Goal: Task Accomplishment & Management: Complete application form

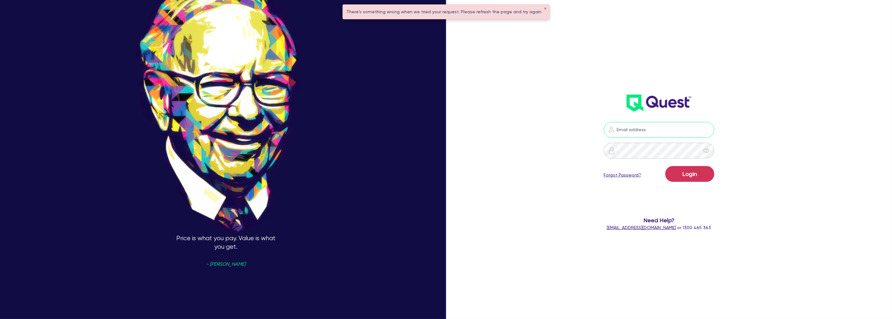
type input "[PERSON_NAME][EMAIL_ADDRESS][PERSON_NAME][DOMAIN_NAME]"
click at [715, 169] on button "Login" at bounding box center [690, 174] width 49 height 16
drag, startPoint x: 738, startPoint y: 75, endPoint x: 595, endPoint y: 40, distance: 146.9
click at [731, 69] on div "harry.klimis+broker@quest.finance Logging in... Forgot Password? Need Help? hel…" at bounding box center [659, 108] width 262 height 259
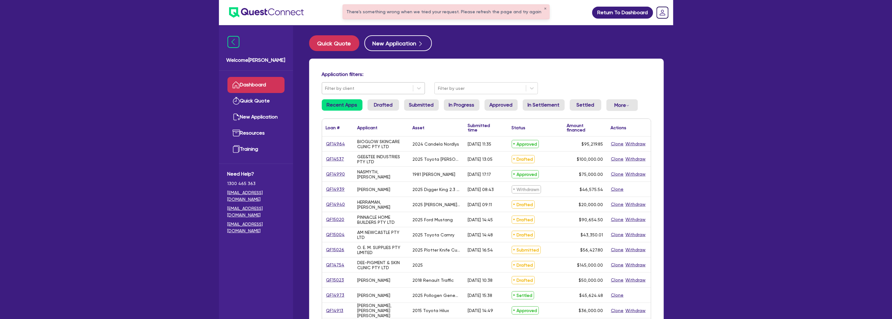
click at [362, 88] on div at bounding box center [367, 89] width 85 height 8
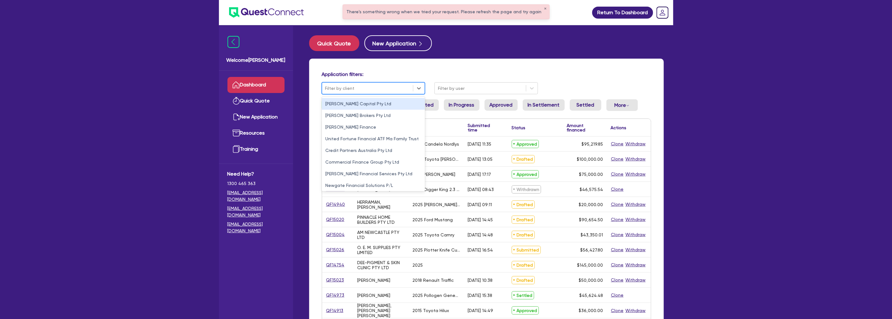
click at [385, 70] on div "Application filters: 10 results available. Use Up and Down to choose options, p…" at bounding box center [486, 265] width 355 height 413
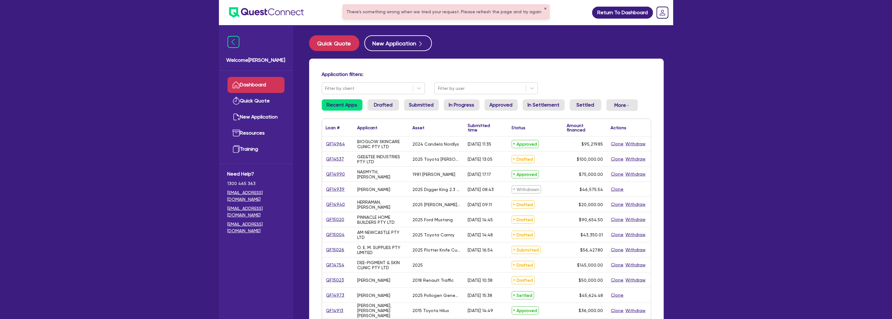
click at [544, 7] on button "✕" at bounding box center [545, 8] width 3 height 3
click at [406, 11] on input "text" at bounding box center [445, 12] width 189 height 11
paste input "trfbdm@gmail.com, george@mortgagenavigators.com.au"
type input "trfbdm@gmail.com, george@mortgagenavigators.com.au"
drag, startPoint x: 491, startPoint y: 11, endPoint x: 188, endPoint y: 21, distance: 303.2
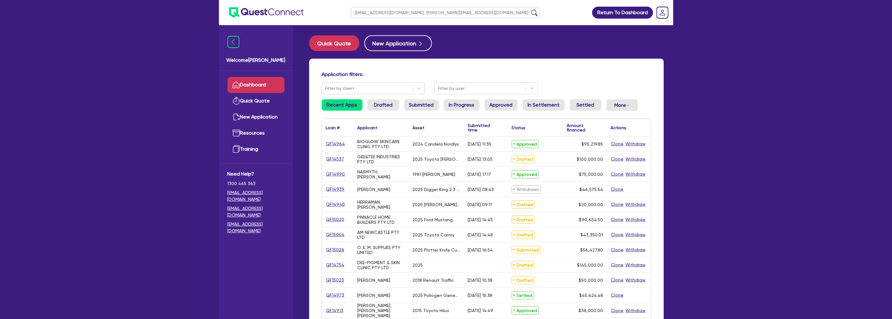
click at [188, 21] on div "trfbdm@gmail.com, george@mortgagenavigators.com.au Return To Dashboard Edit Pro…" at bounding box center [446, 255] width 892 height 510
click at [373, 14] on input "text" at bounding box center [445, 12] width 189 height 11
type input "track"
click at [530, 9] on button "submit" at bounding box center [535, 13] width 10 height 9
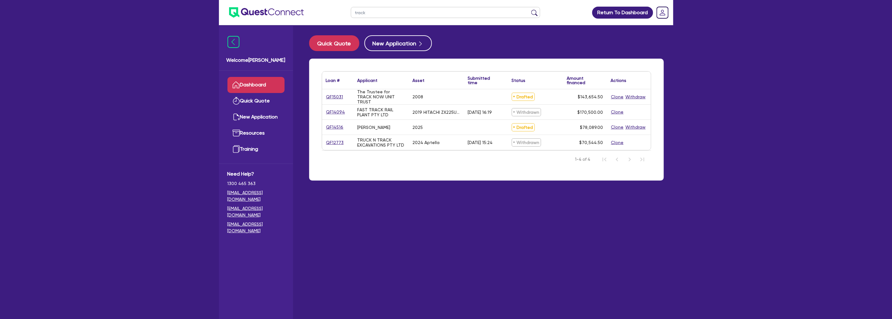
click at [404, 244] on main "Quick Quote New Application Loan # ▲ Applicant ▲ Asset Submitted time ▲ Status …" at bounding box center [487, 177] width 374 height 304
click at [335, 94] on link "QF15031" at bounding box center [335, 96] width 18 height 7
select select "TERTIARY_ASSETS"
select select "WATERCRAFT"
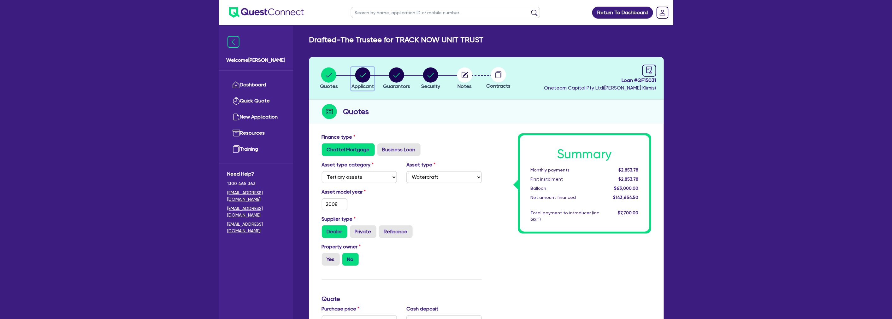
click at [366, 78] on circle "button" at bounding box center [362, 75] width 15 height 15
select select "TRUST"
select select "COMPANY"
select select "RETAIL_WHOLESALE_TRADE"
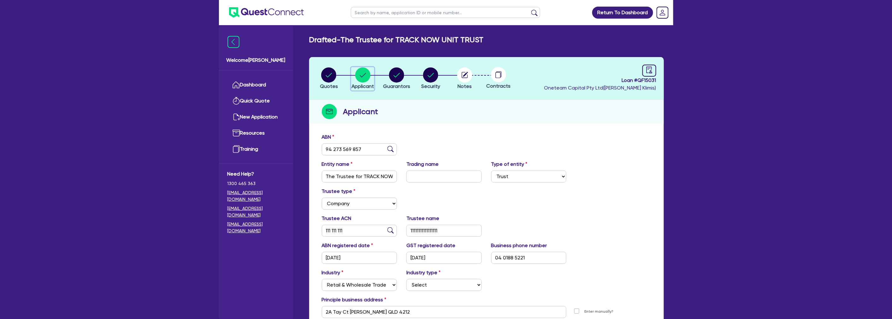
scroll to position [35, 0]
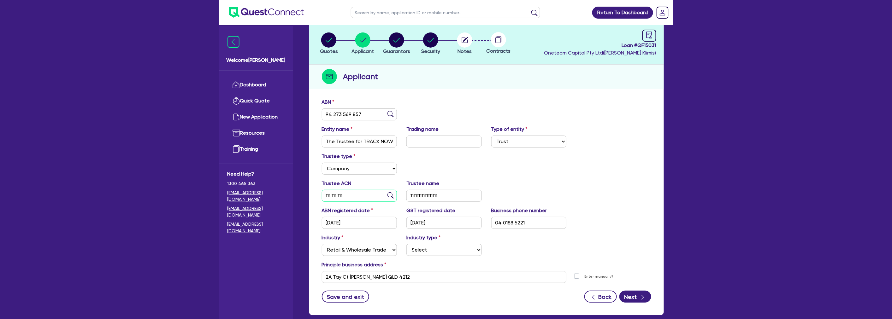
drag, startPoint x: 356, startPoint y: 194, endPoint x: 299, endPoint y: 190, distance: 56.7
click at [297, 193] on div "Welcome Harry Dashboard Quick Quote New Application Ref Company Ref Salesperson…" at bounding box center [446, 159] width 454 height 389
select select
click at [351, 191] on input "text" at bounding box center [359, 196] width 75 height 12
click at [348, 195] on input "text" at bounding box center [359, 196] width 75 height 12
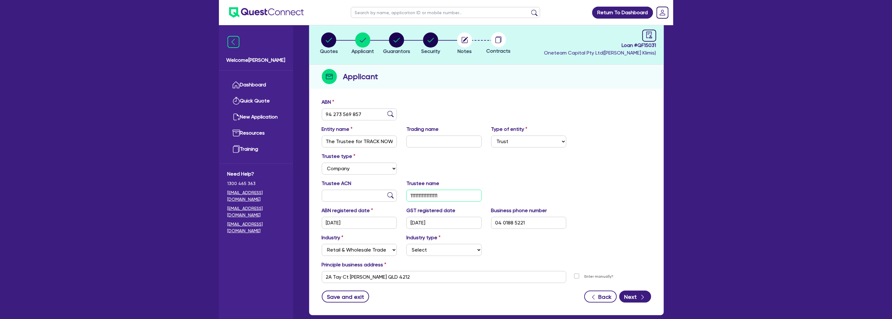
click at [442, 198] on input "11111111111111111" at bounding box center [444, 196] width 75 height 12
drag, startPoint x: 448, startPoint y: 194, endPoint x: 370, endPoint y: 188, distance: 78.8
click at [370, 188] on div "Trustee ACN Trustee name 11111111111111111" at bounding box center [486, 193] width 339 height 27
select select
click at [442, 194] on input "text" at bounding box center [444, 196] width 75 height 12
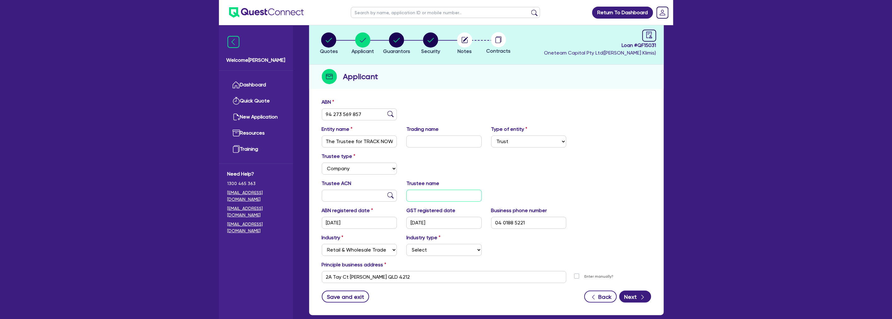
type input "T"
select select
type input "Tr"
select select
type input "Tra"
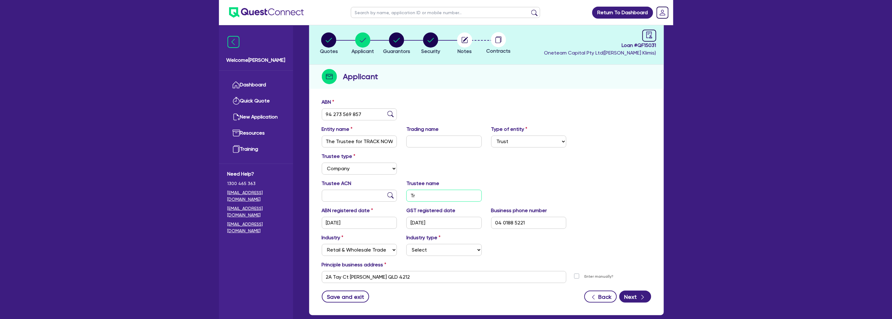
select select
type input "Trac"
select select
type input "Track"
select select
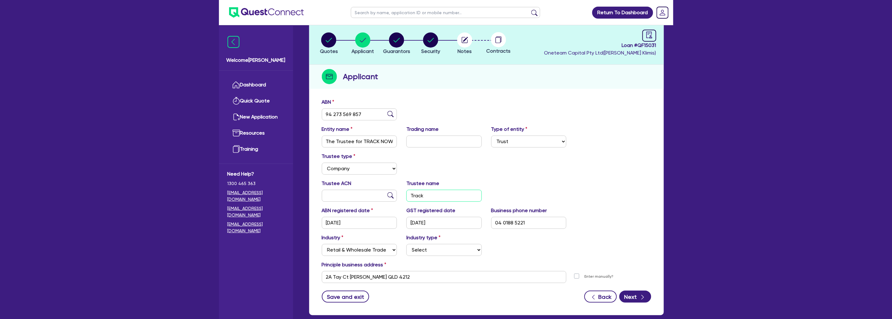
type input "Track"
select select
type input "Track n"
select select
type input "Track no"
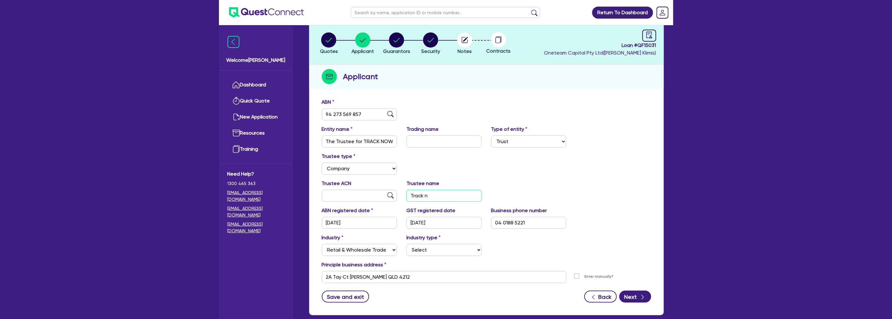
select select
type input "Track now"
select select
type input "Track now"
select select
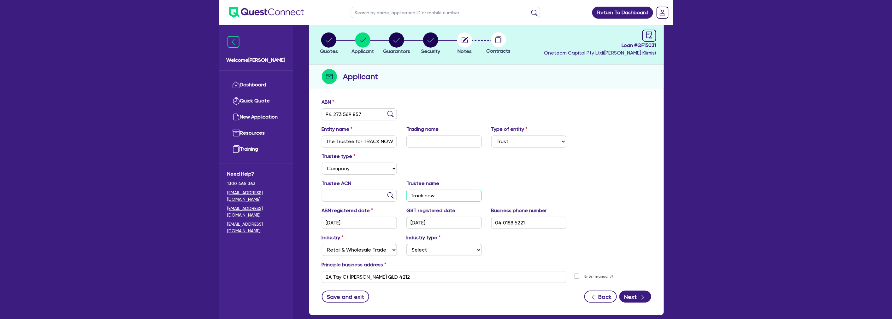
type input "Track now o"
select select
type input "Track now or"
select select
type input "Track now o"
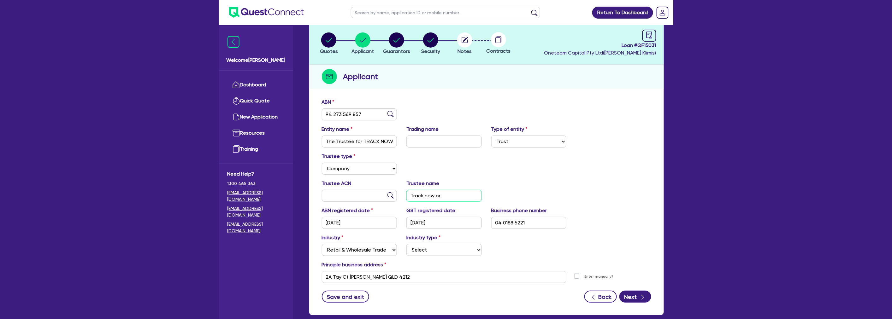
select select
type input "Track now"
select select
type input "Track now OP"
select select
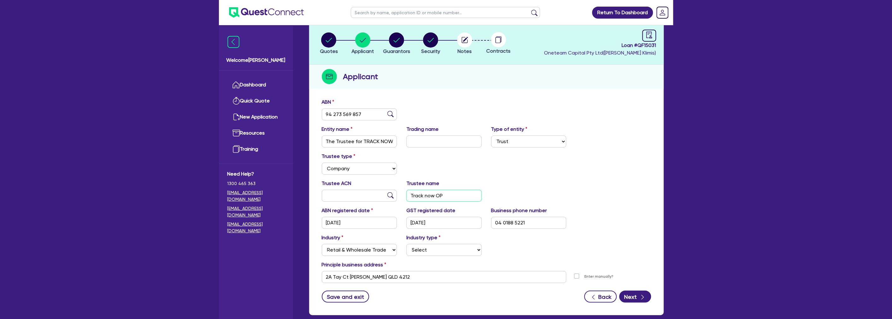
type input "Track now OPr"
select select
type input "Track now OP"
select select
type input "Track now O"
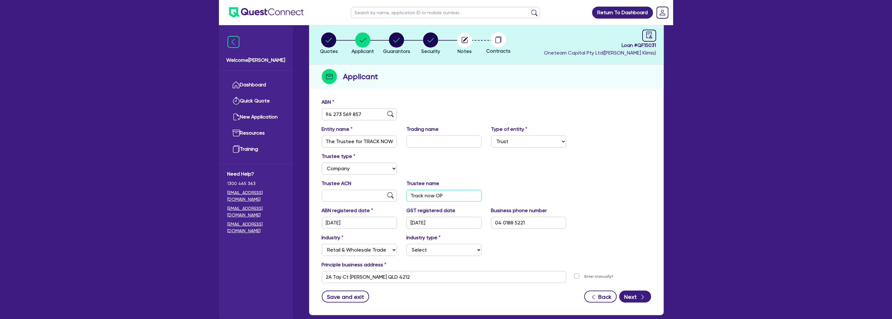
select select
type input "Track now"
select select
type input "Track now P"
select select
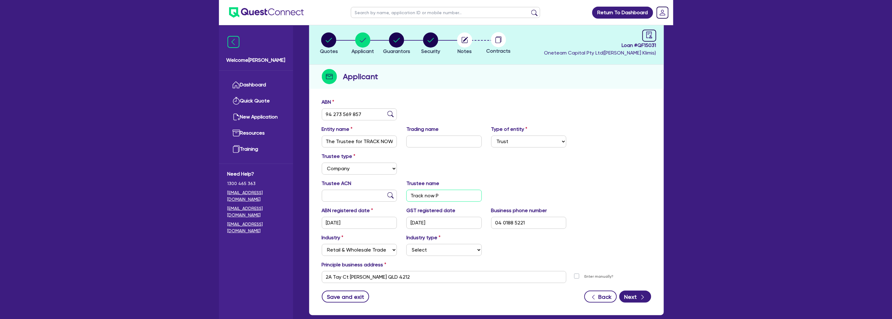
type input "Track now Pr"
select select
type input "Track now Pro"
select select
type input "Track now Prop"
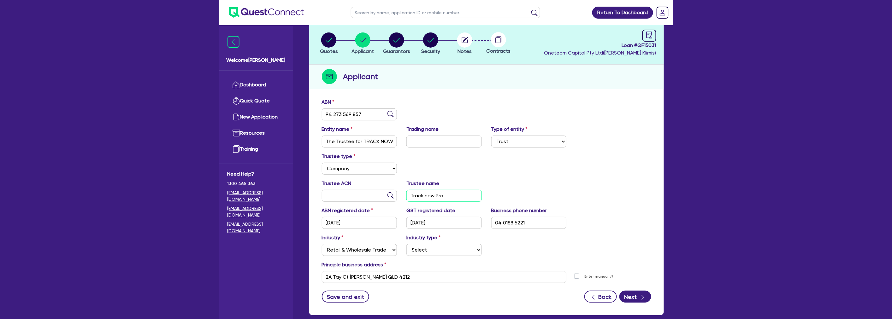
select select
type input "Track now Propr"
select select
type input "Track now Propri"
select select
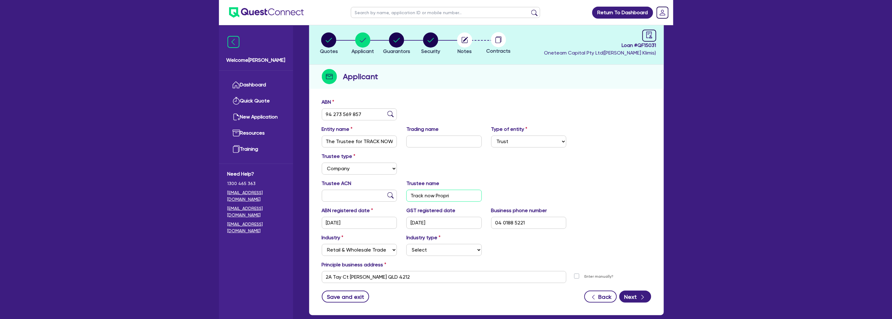
type input "Track now Proprit"
select select
type input "Track now Proprita"
select select
type input "Track now Propritar"
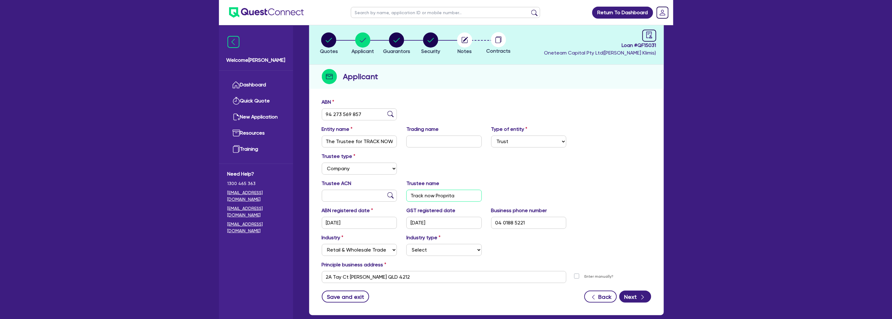
select select
type input "Track now Propritary"
select select
type input "Track now Propritary"
select select
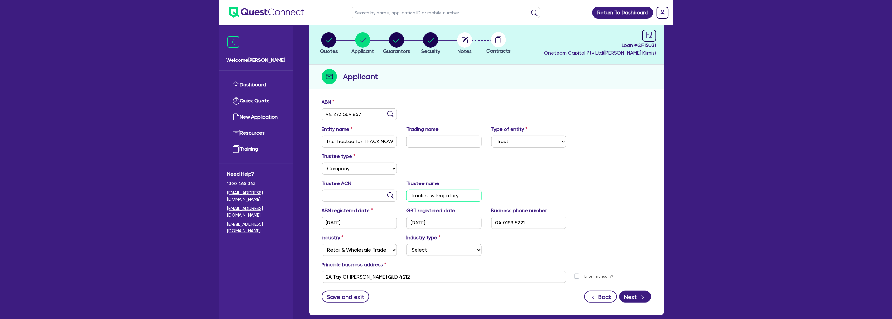
type input "Track now Propritary"
select select
type input "Track now Propritar"
select select
type input "Track now Proprita"
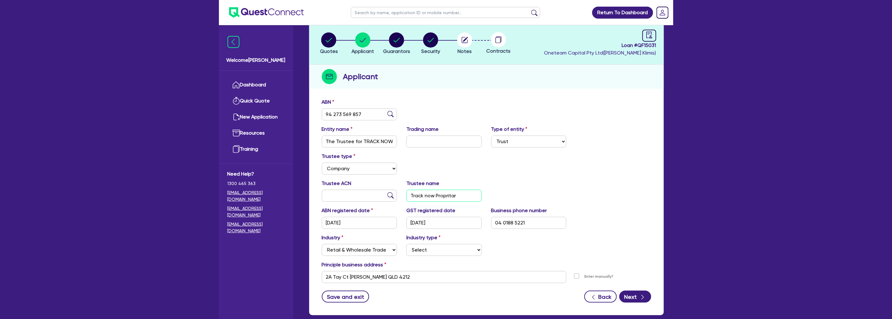
select select
type input "Track now Proprit"
select select
type input "Track now Propri"
select select
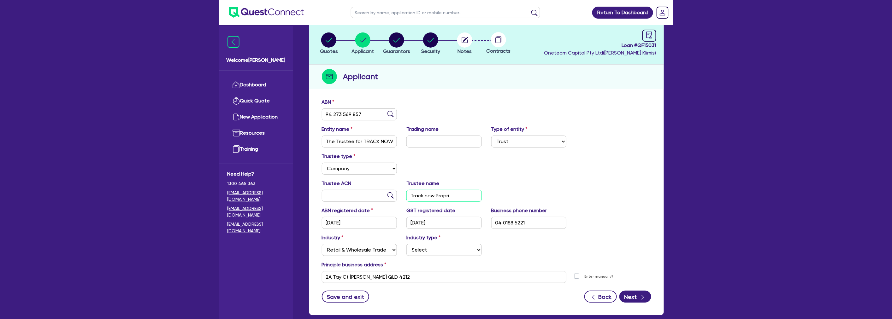
type input "Track now Propr"
select select
type input "Track now Propri"
select select
type input "Track now Proprie"
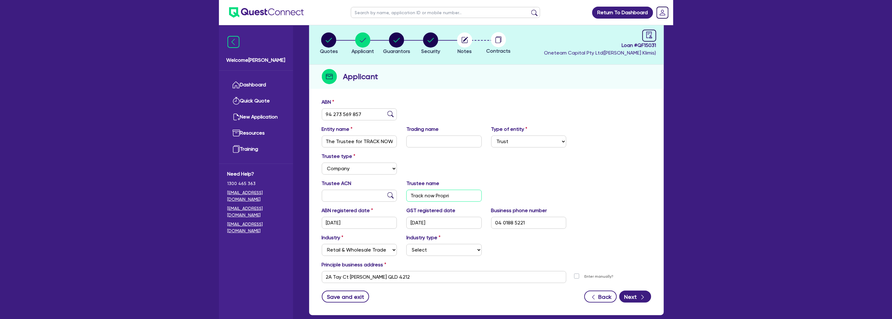
select select
type input "Track now Propriet"
select select
type input "Track now Proprieta"
select select
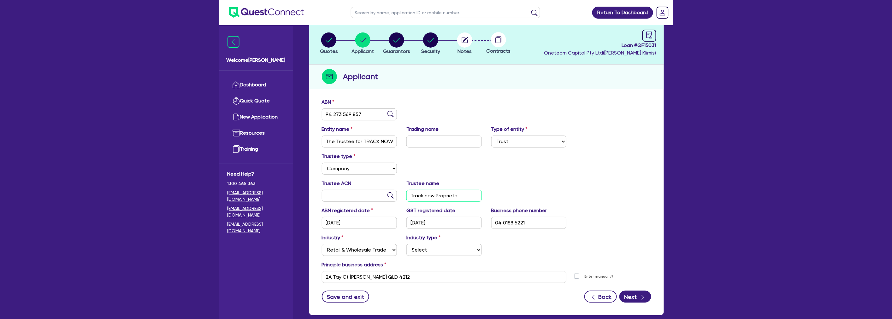
type input "Track now Proprietar"
select select
type input "Track now Proprietary"
select select
type input "Track now Proprietary"
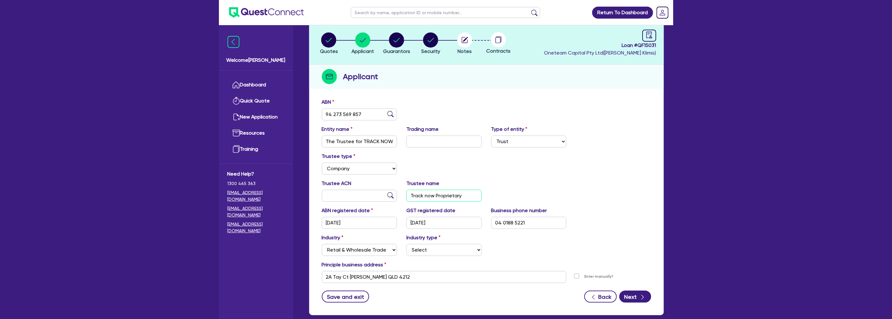
select select
type input "Track now Proprietary L"
select select
type input "Track now Proprietary Li"
select select
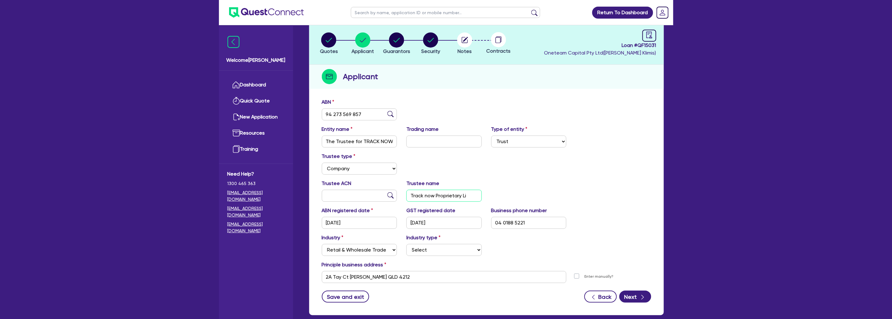
type input "Track now Proprietary Lim"
select select
type input "Track now Proprietary Limi"
select select
type input "Track now Proprietary Limit"
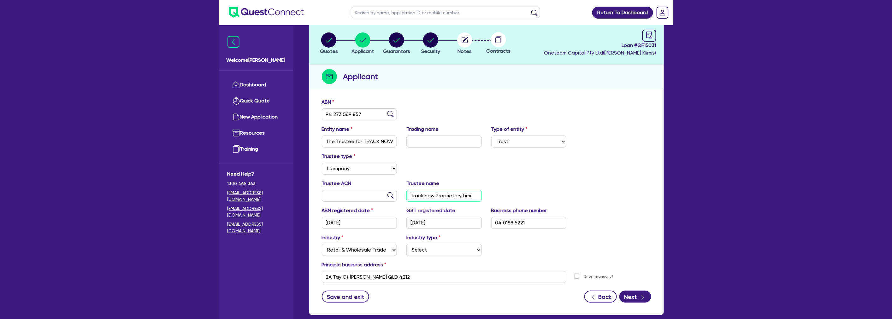
select select
type input "Track now Proprietary Limite"
select select
type input "Track now Proprietary Limites"
select select
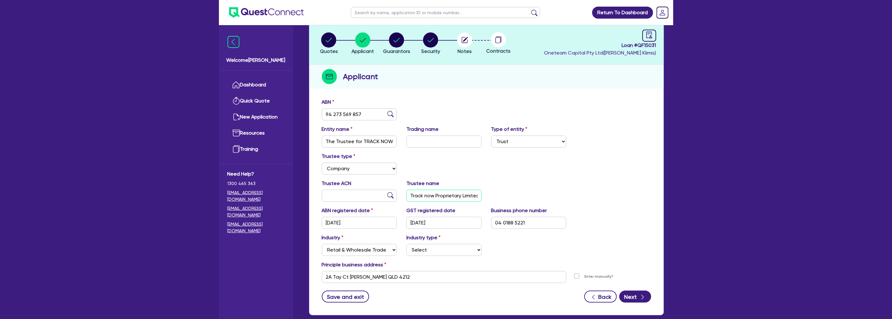
type input "Track now Proprietary Limite"
select select
type input "Track now Proprietary Limited"
select select
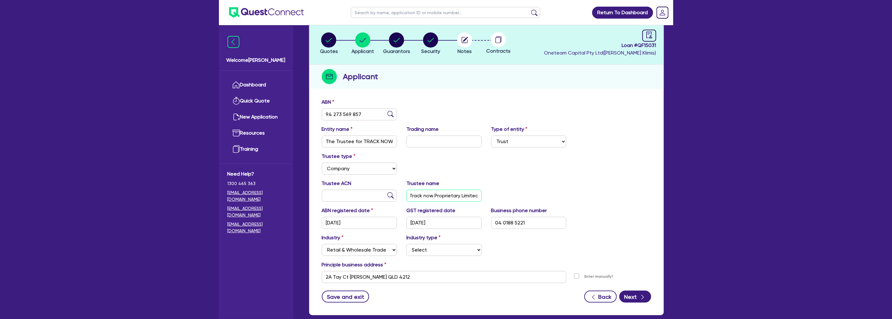
type input "Track now Proprietary Limited"
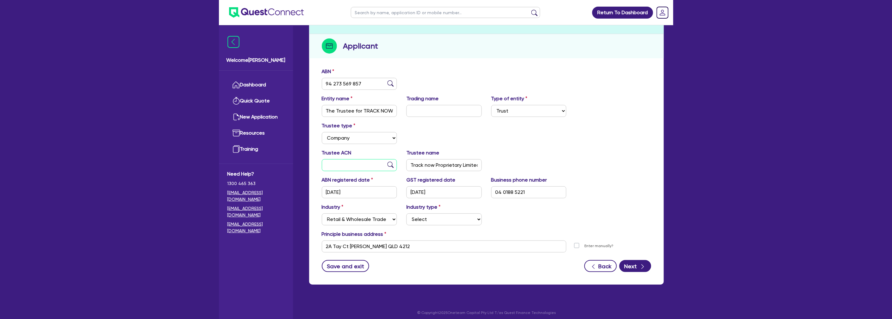
scroll to position [69, 0]
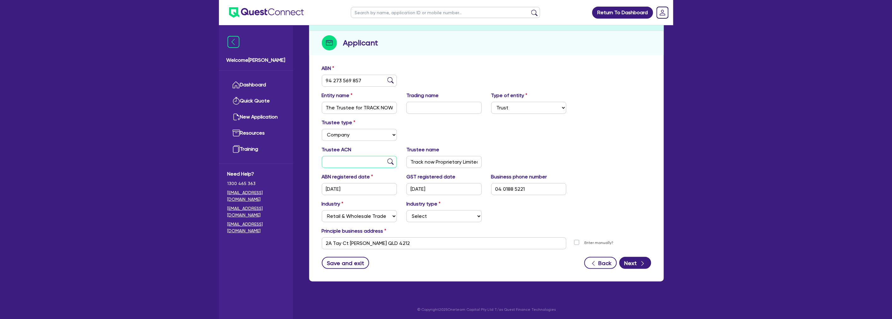
type input "6"
select select
type input "63"
select select
type input "634"
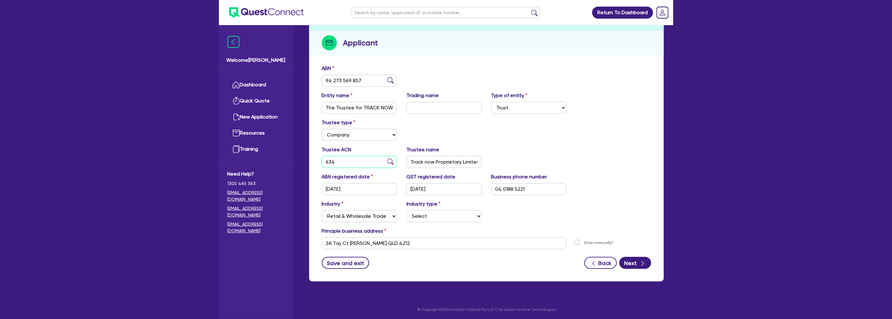
select select
type input "634 5"
select select
type input "634 55"
select select
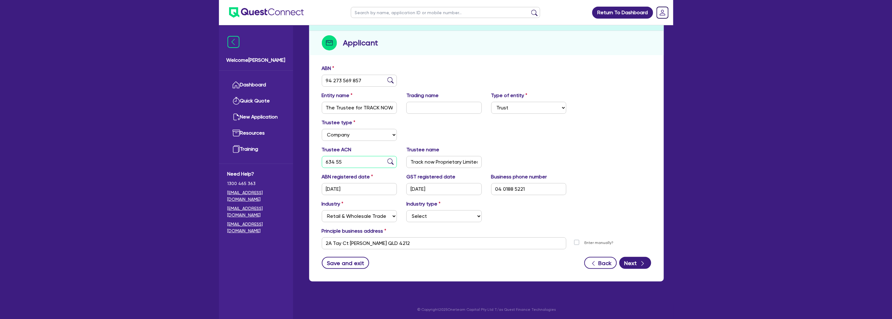
type input "634 559"
select select
type input "634 559 9"
select select
type input "634 559 97"
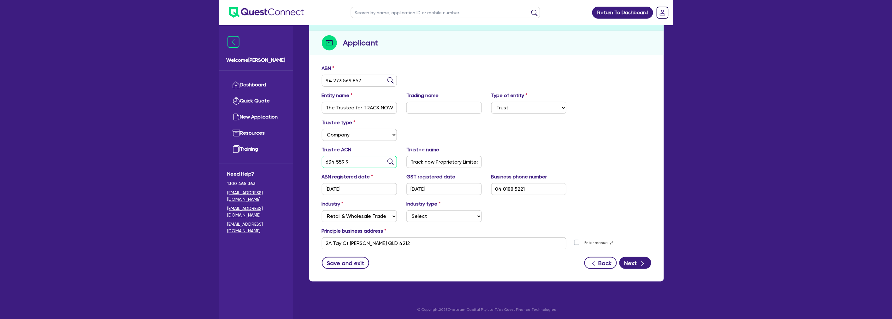
select select
type input "634 559 970"
select select
type input "634 559 970"
type input "TRACK NOW PROPRIETARY LIMITED"
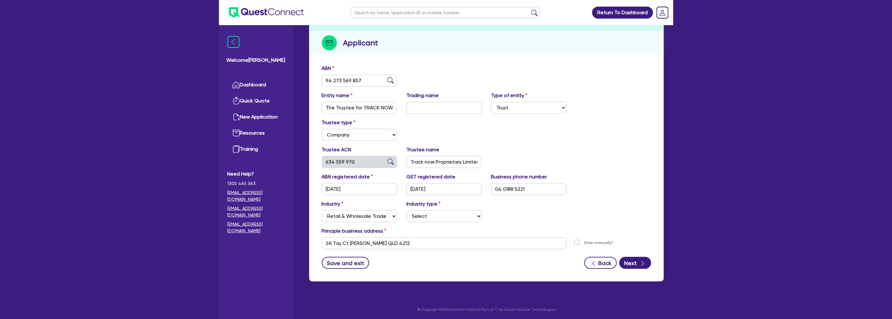
select select
click at [537, 131] on div "Trustee type Select Individual Company" at bounding box center [486, 132] width 339 height 27
drag, startPoint x: 507, startPoint y: 147, endPoint x: 507, endPoint y: 143, distance: 4.1
click at [507, 147] on div "Trustee ACN 634 559 970 Trustee name TRACK NOW PROPRIETARY LIMITED" at bounding box center [486, 159] width 339 height 27
click at [641, 262] on icon "button" at bounding box center [643, 264] width 6 height 6
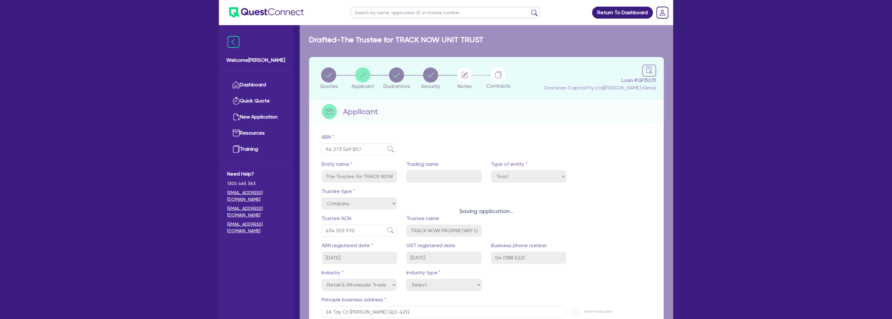
select select "MR"
select select "QLD"
select select "MARRIED"
select select "PROPERTY"
select select "CASH"
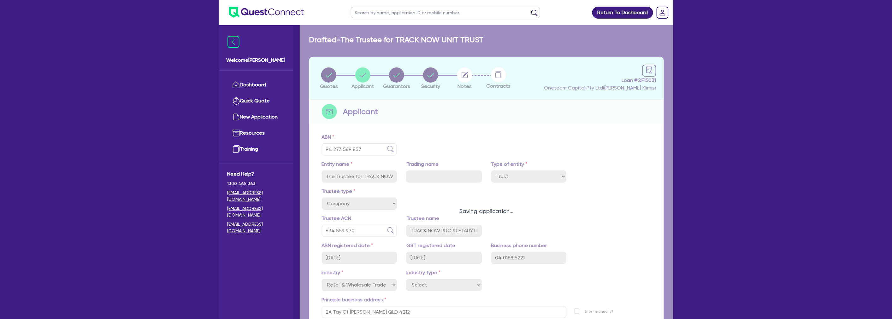
select select "INVESTMENT_PROPERTY"
select select "VEHICLE"
select select "MORTGAGE"
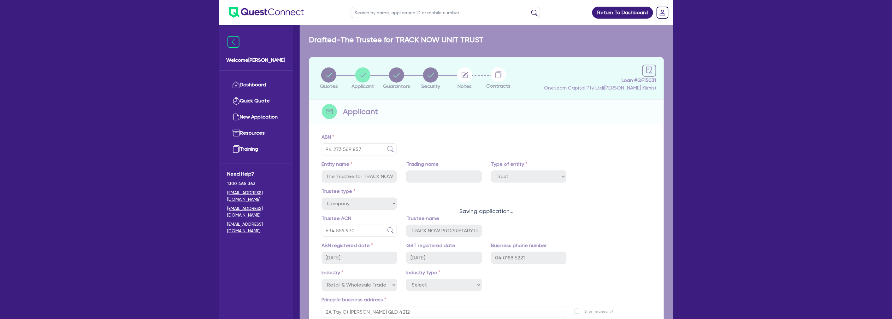
select select "INVESTMENT_PROPERTY_LOAN"
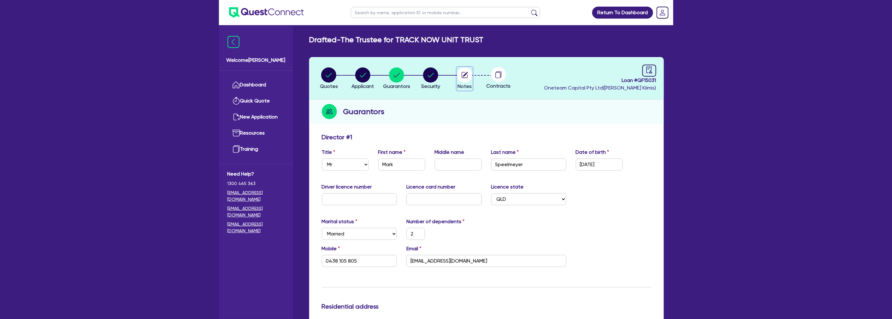
click at [463, 74] on circle "button" at bounding box center [464, 75] width 15 height 15
select select "Quest Finance - Platform Funding"
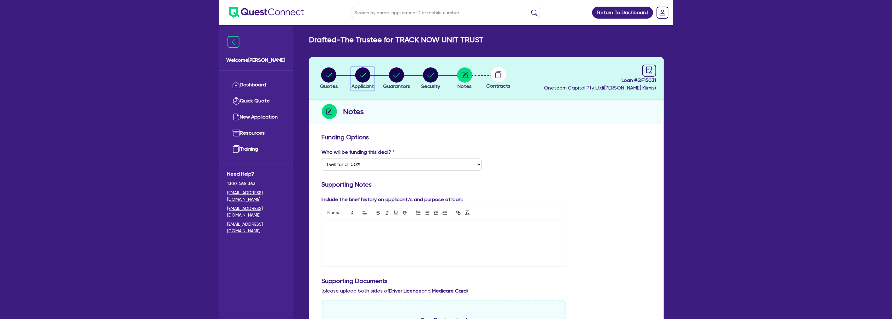
click at [367, 75] on circle "button" at bounding box center [362, 75] width 15 height 15
select select "TRUST"
select select "COMPANY"
select select "RETAIL_WHOLESALE_TRADE"
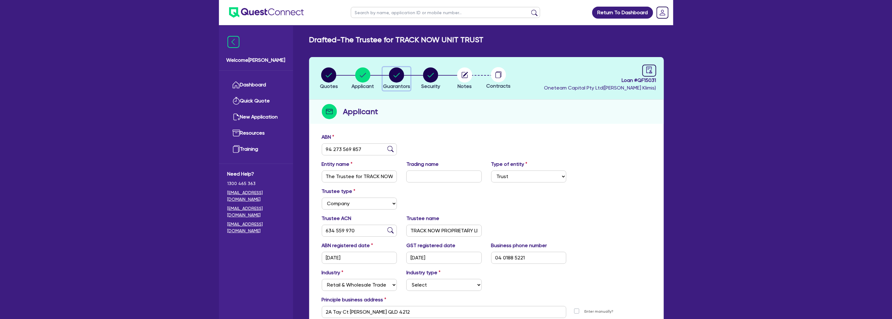
click at [388, 78] on div "button" at bounding box center [396, 75] width 27 height 15
select select "MR"
select select "QLD"
select select "MARRIED"
select select "PROPERTY"
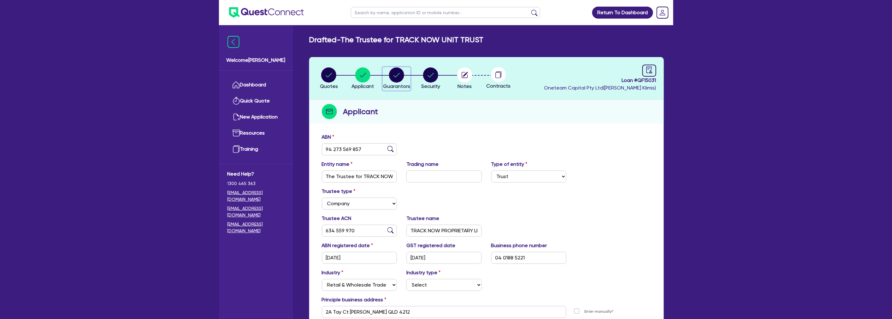
select select "CASH"
select select "INVESTMENT_PROPERTY"
select select "VEHICLE"
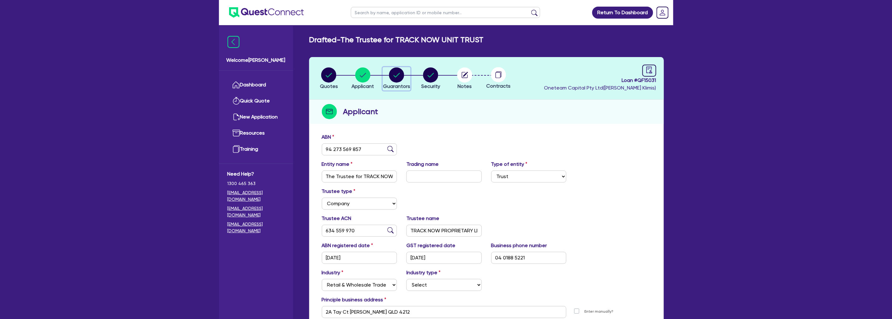
select select "MORTGAGE"
select select "INVESTMENT_PROPERTY_LOAN"
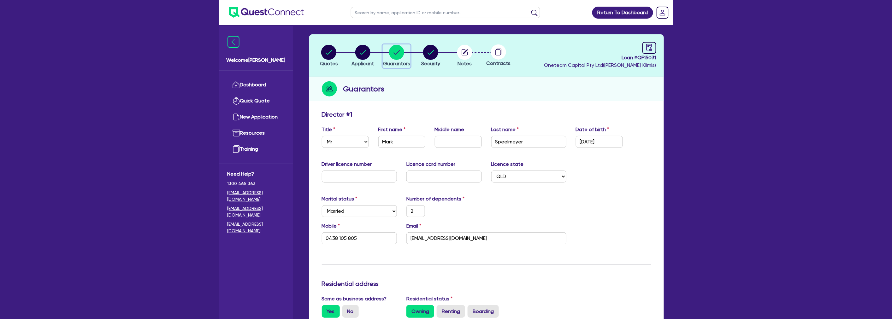
scroll to position [35, 0]
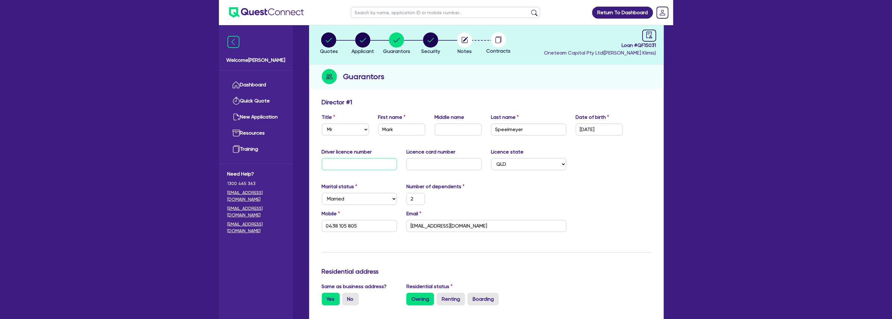
click at [362, 166] on input "text" at bounding box center [359, 164] width 75 height 12
type input "0"
type input "2"
type input "0438 105 805"
type input "11,000,000"
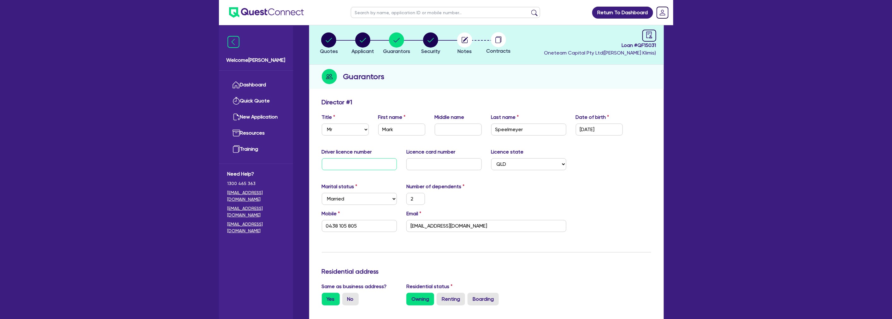
type input "40,000"
type input "11,000,000"
type input "3,000,000"
type input "5,000,000"
type input "2,500,000"
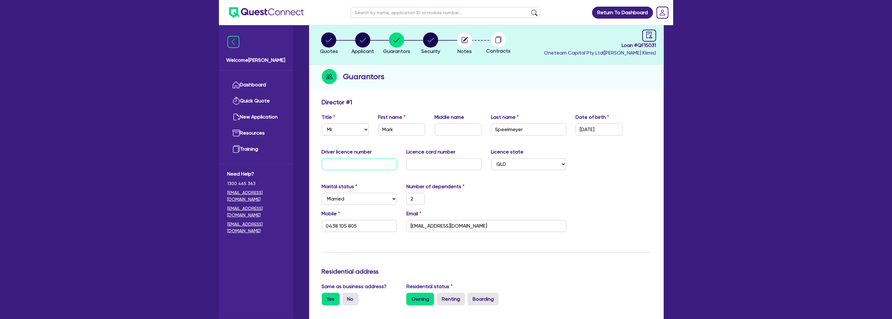
type input "2,400,000"
type input "2,300,000"
type input "07"
type input "2"
type input "0438 105 805"
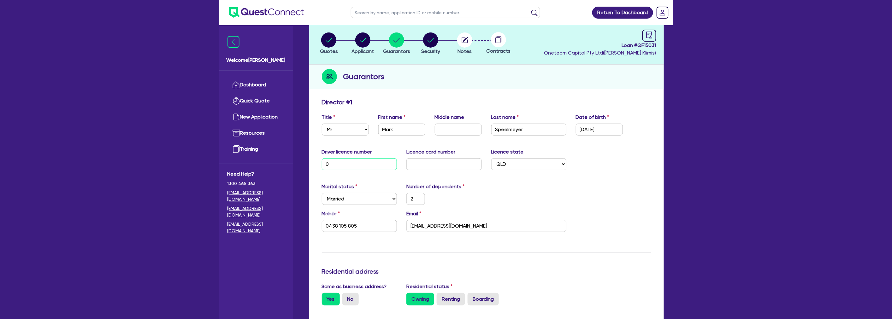
type input "11,000,000"
type input "40,000"
type input "11,000,000"
type input "3,000,000"
type input "5,000,000"
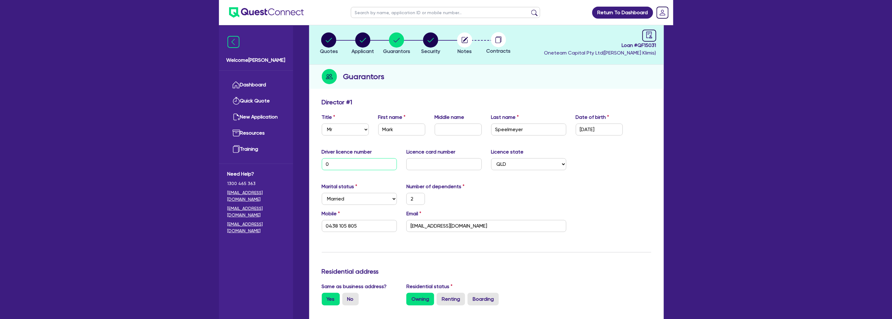
type input "2,500,000"
type input "2,400,000"
type input "2,300,000"
type input "070"
type input "2"
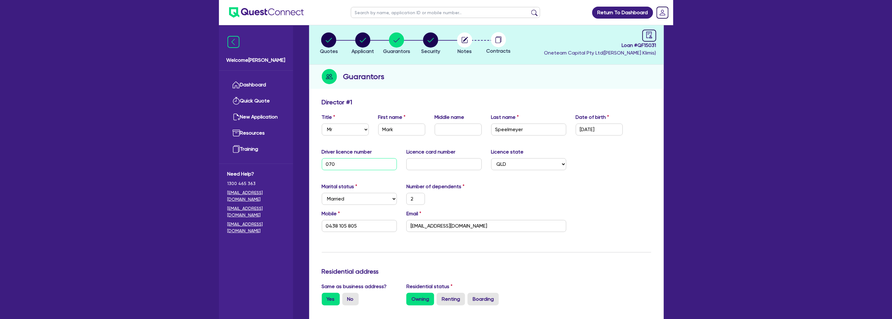
type input "0438 105 805"
type input "11,000,000"
type input "40,000"
type input "11,000,000"
type input "3,000,000"
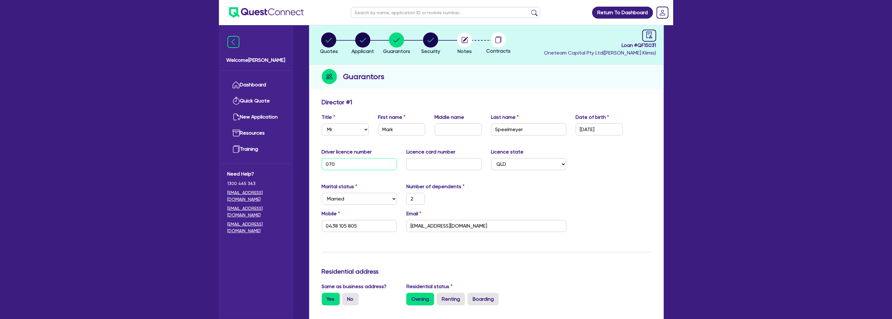
type input "5,000,000"
type input "2,500,000"
type input "2,400,000"
type input "2,300,000"
type input "0703"
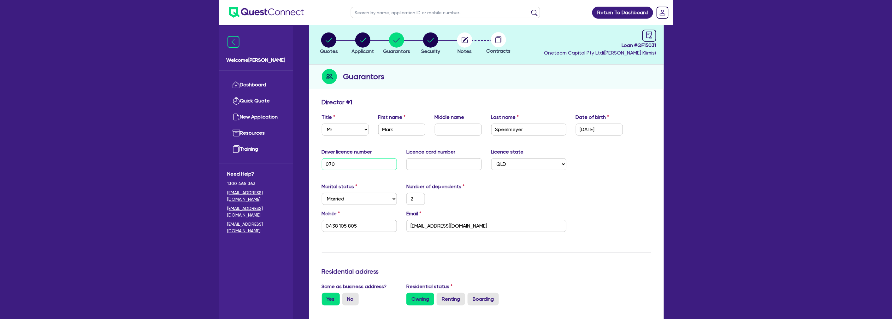
type input "2"
click at [426, 165] on input "text" at bounding box center [444, 164] width 75 height 12
click at [592, 187] on div "Marital status Select Single Married De Facto / Partner Number of dependents 2" at bounding box center [486, 196] width 339 height 27
click at [364, 163] on input "070366482" at bounding box center [359, 164] width 75 height 12
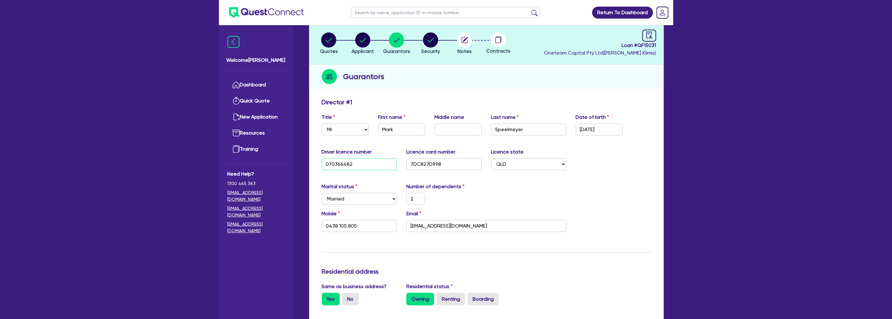
click at [365, 162] on input "070366482" at bounding box center [359, 164] width 75 height 12
click at [370, 165] on input "070366482" at bounding box center [359, 164] width 75 height 12
click at [533, 188] on div "Marital status Select Single Married De Facto / Partner Number of dependents 2" at bounding box center [486, 196] width 339 height 27
click at [451, 128] on input "text" at bounding box center [458, 130] width 47 height 12
click at [597, 184] on div "Marital status Select Single Married De Facto / Partner Number of dependents 2" at bounding box center [486, 196] width 339 height 27
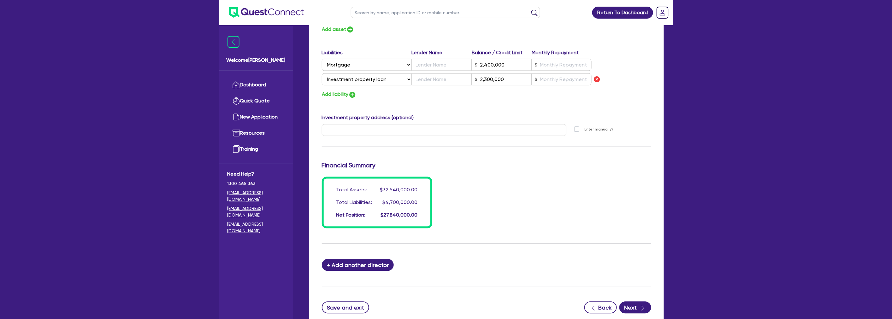
scroll to position [421, 0]
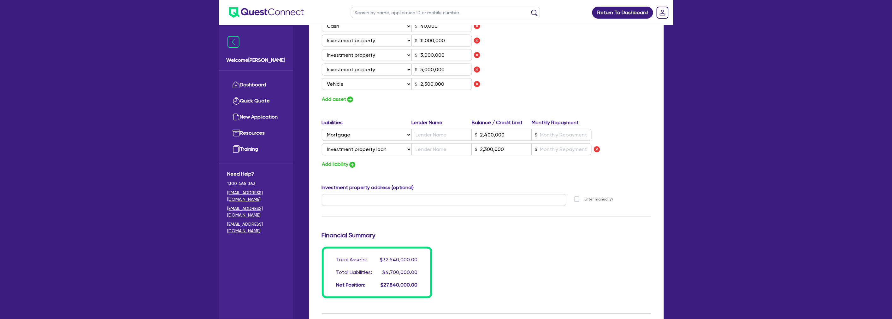
click at [524, 91] on div "Assets Value Select Asset Cash Property Investment property Vehicle Truck Trail…" at bounding box center [486, 50] width 339 height 108
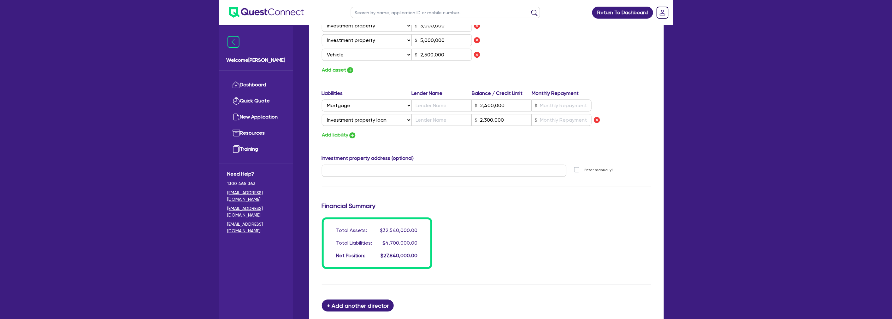
scroll to position [535, 0]
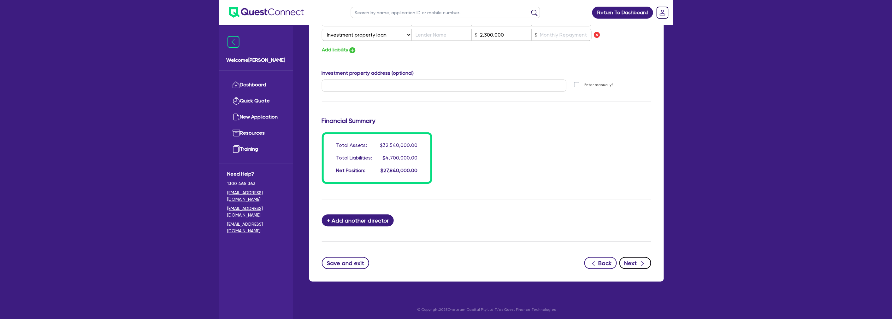
click at [641, 258] on button "Next" at bounding box center [636, 264] width 32 height 12
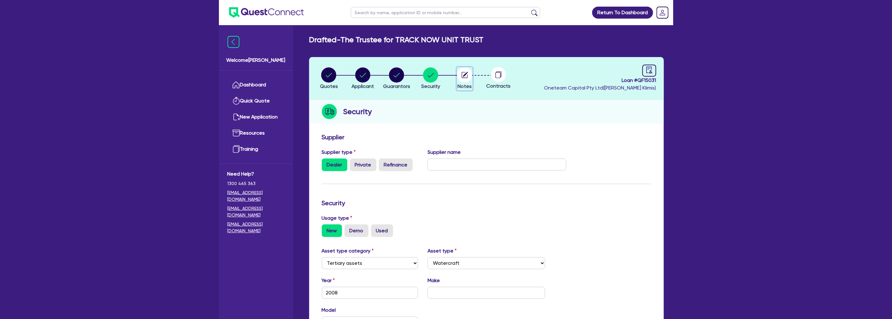
click at [466, 77] on circle "button" at bounding box center [464, 75] width 15 height 15
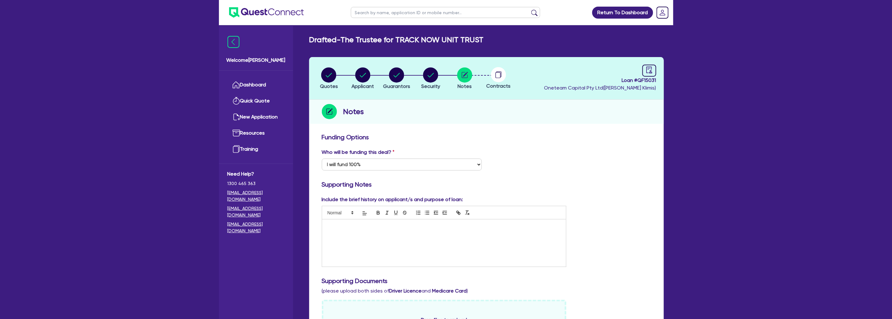
click at [380, 222] on div at bounding box center [444, 243] width 244 height 47
drag, startPoint x: 380, startPoint y: 229, endPoint x: 297, endPoint y: 229, distance: 83.0
copy p "Tracknow is a Gp"
paste div
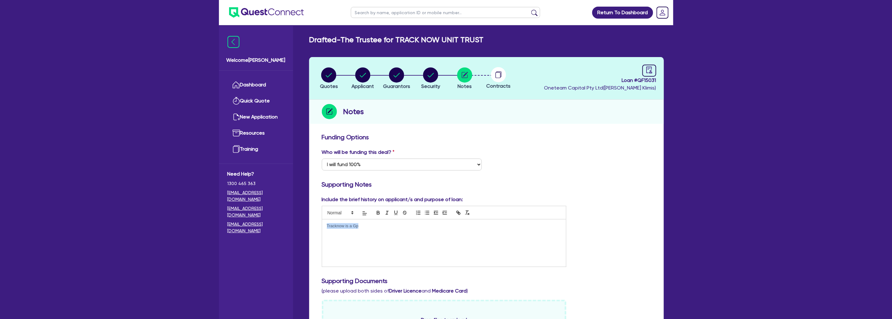
drag, startPoint x: 331, startPoint y: 227, endPoint x: 290, endPoint y: 228, distance: 41.1
click at [383, 229] on div "Tracknow is a Gp" at bounding box center [444, 243] width 244 height 47
drag, startPoint x: 365, startPoint y: 228, endPoint x: 322, endPoint y: 228, distance: 43.2
click at [322, 228] on div "Tracknow is a Gp" at bounding box center [444, 243] width 244 height 47
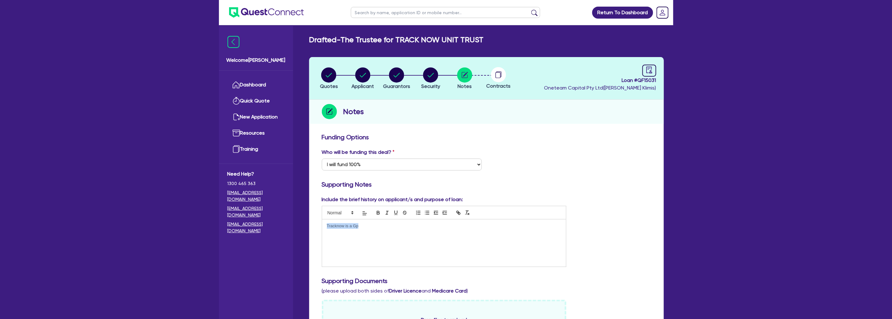
click at [365, 232] on div "Tracknow is a Gp" at bounding box center [444, 243] width 244 height 47
drag, startPoint x: 381, startPoint y: 226, endPoint x: 304, endPoint y: 226, distance: 77.0
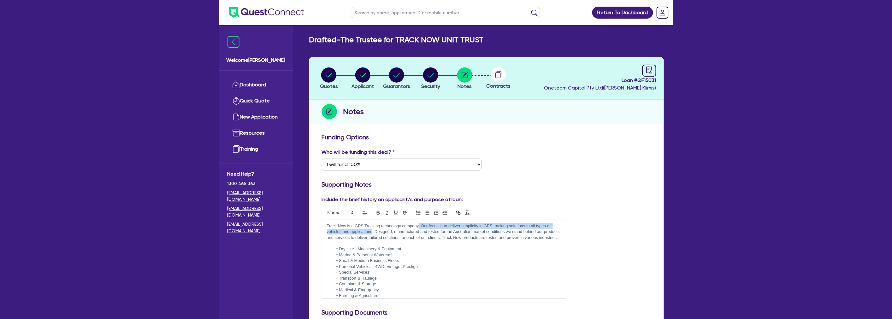
drag, startPoint x: 419, startPoint y: 226, endPoint x: 373, endPoint y: 232, distance: 46.9
click at [373, 232] on p "Track Now is a GPS Tracking technology company. Our focus is to deliver simplic…" at bounding box center [444, 231] width 235 height 17
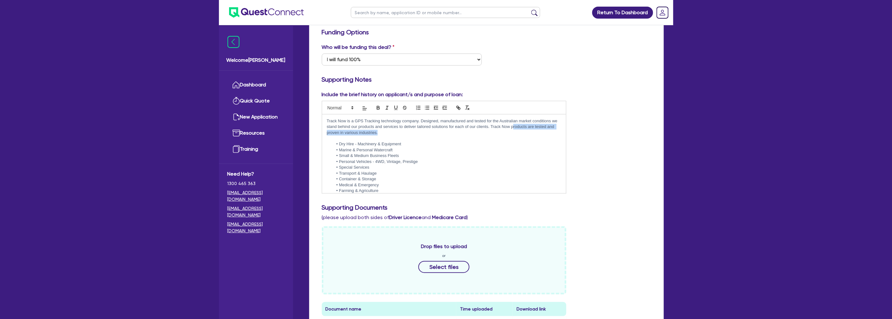
drag, startPoint x: 389, startPoint y: 121, endPoint x: 520, endPoint y: 125, distance: 130.7
click at [520, 125] on p "Track Now is a GPS Tracking technology company. Designed, manufactured and test…" at bounding box center [444, 126] width 235 height 17
drag, startPoint x: 534, startPoint y: 125, endPoint x: 353, endPoint y: 133, distance: 181.0
click at [353, 133] on p "Track Now is a GPS Tracking technology company. Designed, manufactured and test…" at bounding box center [444, 126] width 235 height 17
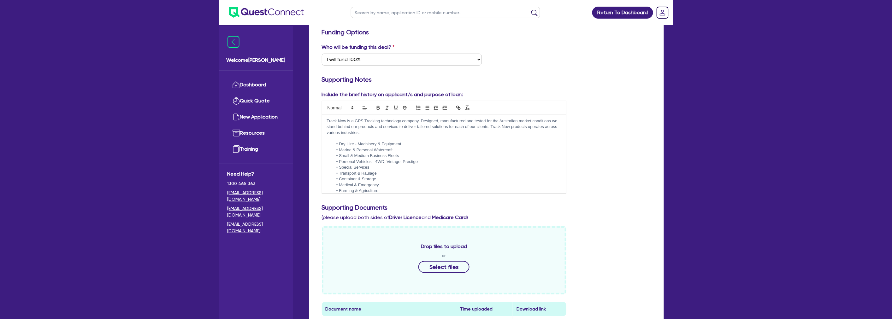
click at [372, 132] on p "Track Now is a GPS Tracking technology company. Designed, manufactured and test…" at bounding box center [444, 126] width 235 height 17
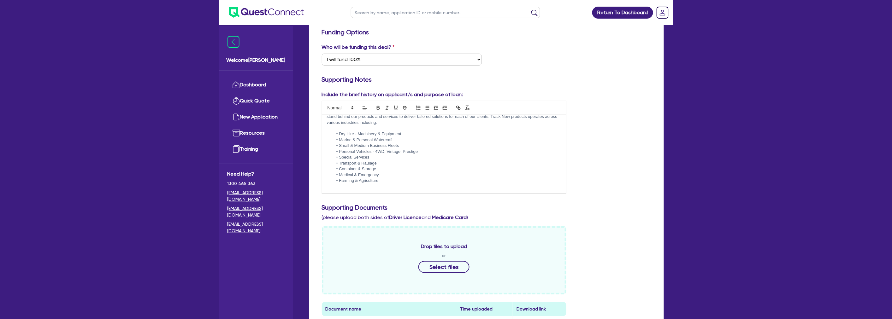
click at [386, 187] on p at bounding box center [444, 187] width 235 height 6
drag, startPoint x: 428, startPoint y: 185, endPoint x: 319, endPoint y: 186, distance: 108.9
click at [319, 186] on div "Include the brief history on applicant/s and purpose of loan: Track Now is a GP…" at bounding box center [444, 142] width 254 height 103
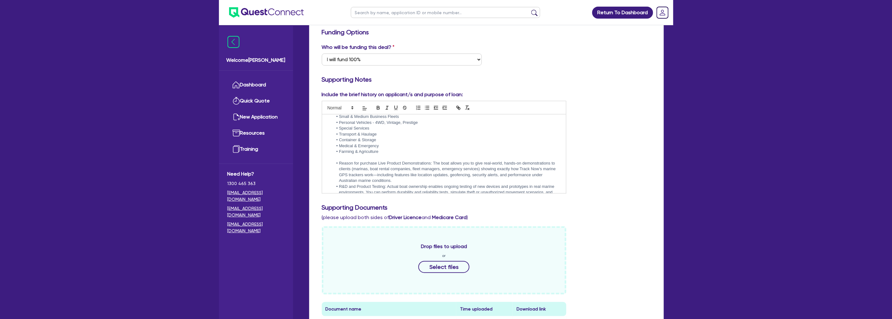
scroll to position [33, 0]
click at [378, 168] on li "Reason for purchase Live Product Demonstrations: The boat allows you to give re…" at bounding box center [447, 178] width 229 height 23
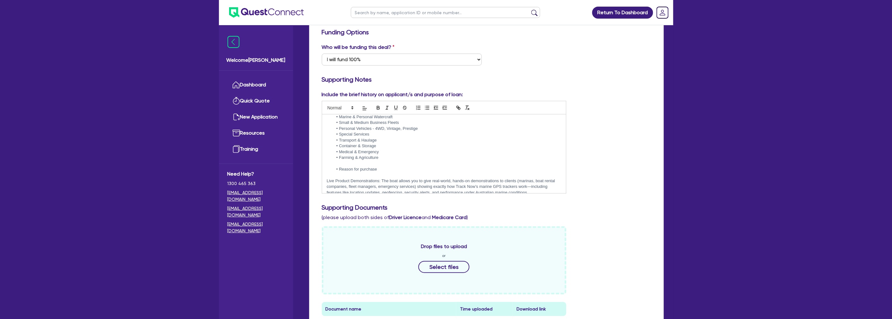
click at [340, 170] on li "Reason for purchase" at bounding box center [447, 170] width 229 height 6
click at [349, 172] on p at bounding box center [444, 175] width 235 height 6
click at [348, 169] on p "Reason for purchase" at bounding box center [444, 170] width 235 height 6
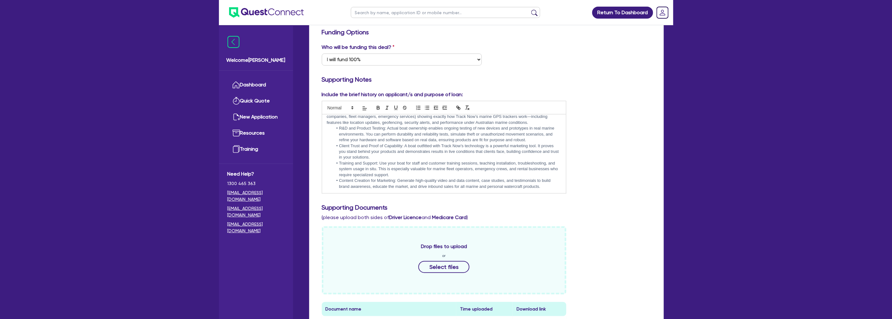
scroll to position [68, 0]
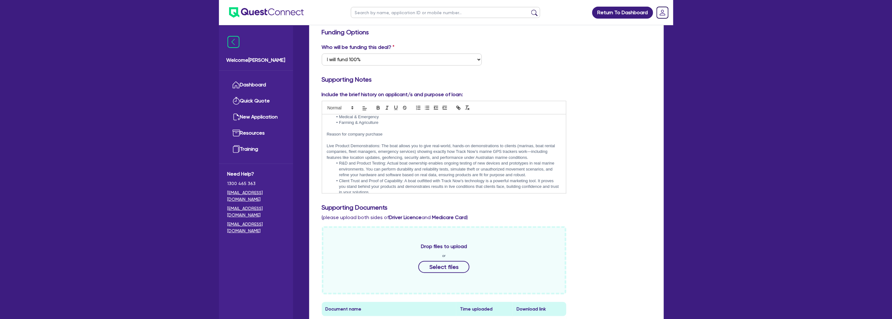
click at [339, 162] on li "R&D and Product Testing: Actual boat ownership enables ongoing testing of new d…" at bounding box center [447, 169] width 229 height 17
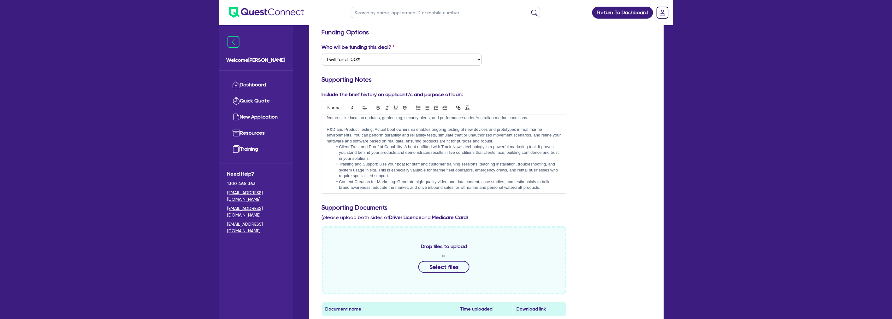
scroll to position [115, 0]
drag, startPoint x: 359, startPoint y: 128, endPoint x: 354, endPoint y: 128, distance: 4.7
click at [354, 128] on p "R&D and Product Testing: Actual boat ownership enables ongoing testing of new d…" at bounding box center [444, 128] width 235 height 17
click at [360, 129] on p "R&D and Product Testing: Actual boat ownership enables ongoing testing of new d…" at bounding box center [444, 128] width 235 height 17
click at [513, 133] on p "R&D and Product Testing: Actual boat ownership enables ongoing testing of new d…" at bounding box center [444, 128] width 235 height 17
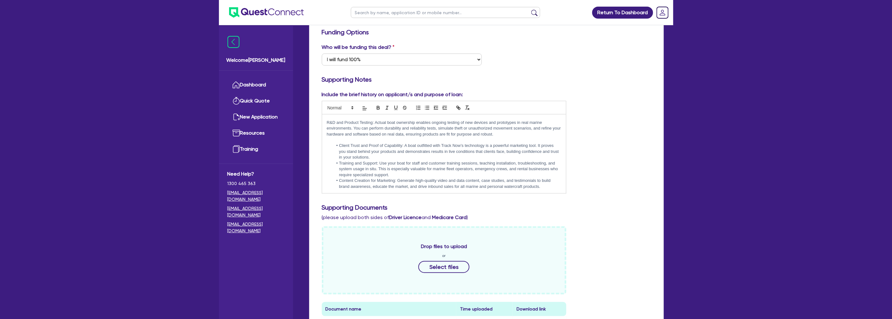
drag, startPoint x: 338, startPoint y: 146, endPoint x: 304, endPoint y: 146, distance: 34.4
click at [304, 146] on div "Drafted - The Trustee for TRACK NOW UNIT TRUST Quotes Applicant Guarantors Secu…" at bounding box center [487, 279] width 374 height 698
click at [339, 164] on li "Training and Support: Use your boat for staff and customer training sessions, t…" at bounding box center [447, 163] width 229 height 17
click at [356, 155] on p "Client Trust and Proof of Capability: A boat outfitted with Track Now’s technol…" at bounding box center [444, 149] width 235 height 12
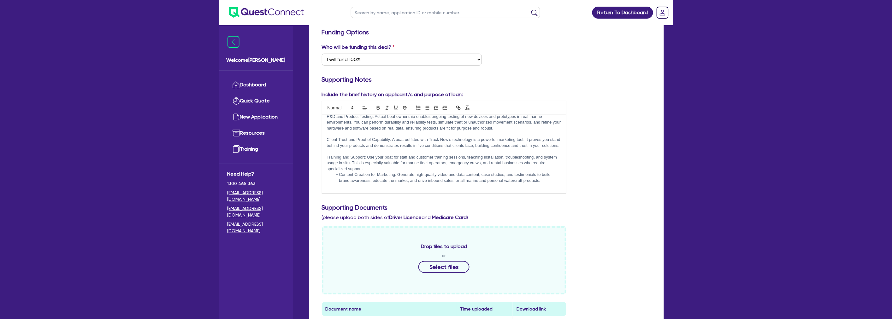
click at [339, 175] on li "Content Creation for Marketing: Generate high-quality video and data content, c…" at bounding box center [447, 178] width 229 height 12
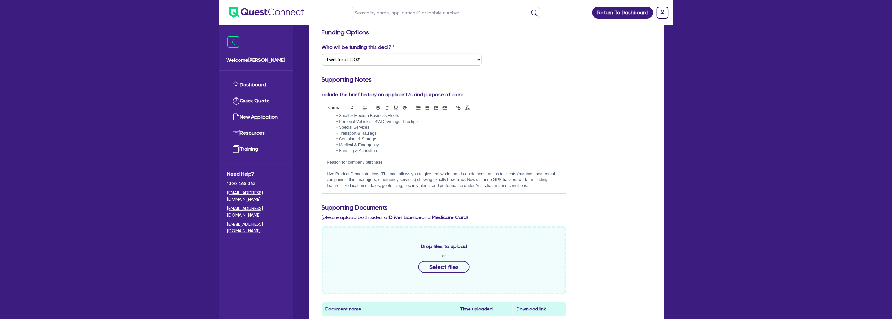
scroll to position [56, 0]
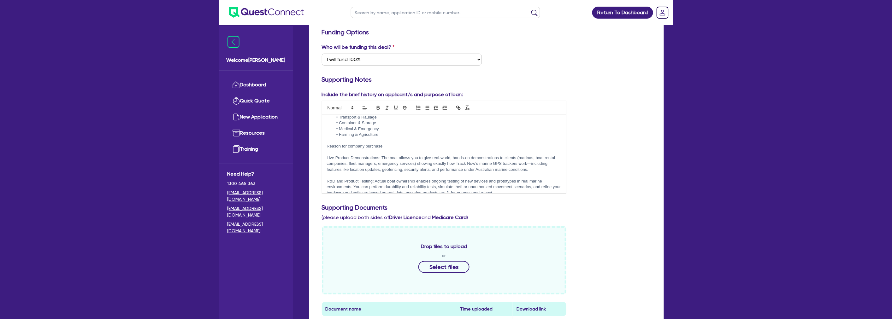
click at [394, 144] on p "Reason for company purchase" at bounding box center [444, 147] width 235 height 6
drag, startPoint x: 418, startPoint y: 156, endPoint x: 412, endPoint y: 157, distance: 6.0
click at [412, 157] on p "Live Product Demonstrations: The boat allows you to give real-world, hands-on d…" at bounding box center [444, 163] width 235 height 17
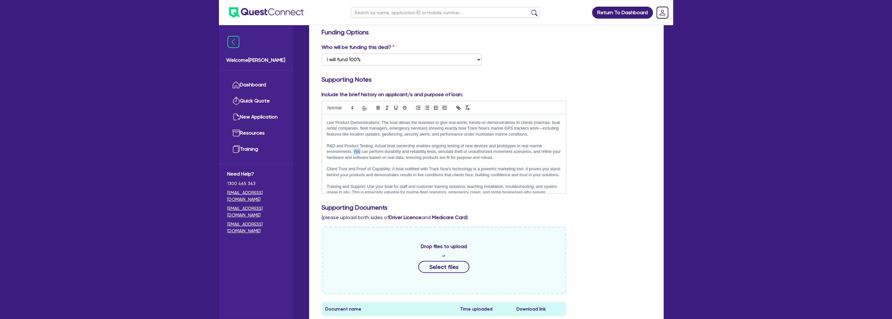
drag, startPoint x: 361, startPoint y: 150, endPoint x: 354, endPoint y: 150, distance: 6.9
click at [354, 150] on p "R&D and Product Testing: Actual boat ownership enables ongoing testing of new d…" at bounding box center [444, 151] width 235 height 17
drag, startPoint x: 361, startPoint y: 150, endPoint x: 354, endPoint y: 150, distance: 6.3
click at [354, 150] on p "R&D and Product Testing: Actual boat ownership enables ongoing testing of new d…" at bounding box center [444, 151] width 235 height 17
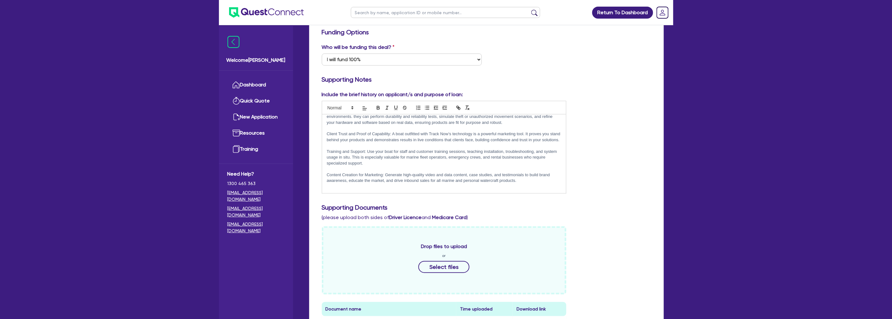
scroll to position [133, 0]
drag, startPoint x: 552, startPoint y: 128, endPoint x: 543, endPoint y: 128, distance: 8.5
click at [543, 131] on p "Client Trust and Proof of Capability: A boat outfitted with Track Now’s technol…" at bounding box center [444, 137] width 235 height 12
click at [553, 128] on p "Client Trust and Proof of Capability: A boat outfitted with Track Now’s technol…" at bounding box center [444, 133] width 235 height 17
drag, startPoint x: 360, startPoint y: 133, endPoint x: 352, endPoint y: 134, distance: 8.5
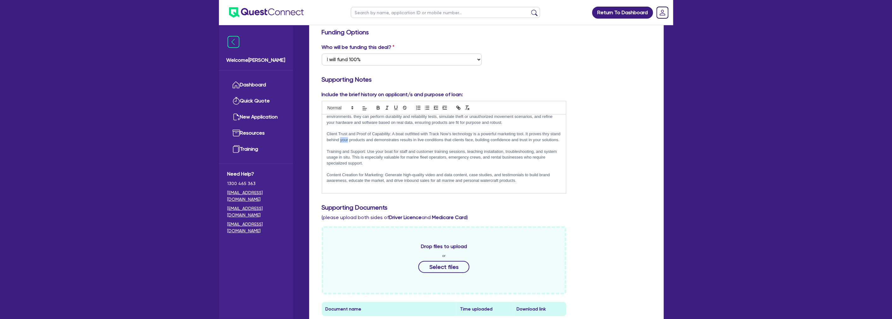
click at [352, 134] on p "Client Trust and Proof of Capability: A boat outfitted with Track Now’s technol…" at bounding box center [444, 137] width 235 height 12
click at [546, 131] on p "Client Trust and Proof of Capability: A boat outfitted with Track Now’s technol…" at bounding box center [444, 137] width 235 height 12
click at [471, 143] on p at bounding box center [444, 146] width 235 height 6
drag, startPoint x: 368, startPoint y: 150, endPoint x: 463, endPoint y: 150, distance: 95.0
click at [463, 150] on p "Training and Support: Use your boat for staff and customer training sessions, t…" at bounding box center [444, 157] width 235 height 17
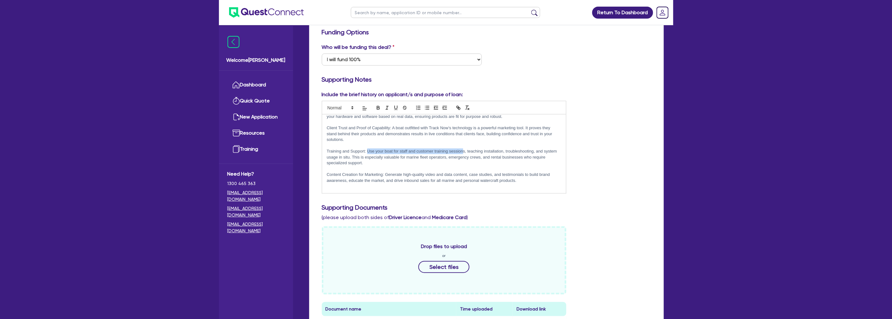
click at [463, 150] on p "Training and Support: Use your boat for staff and customer training sessions, t…" at bounding box center [444, 157] width 235 height 17
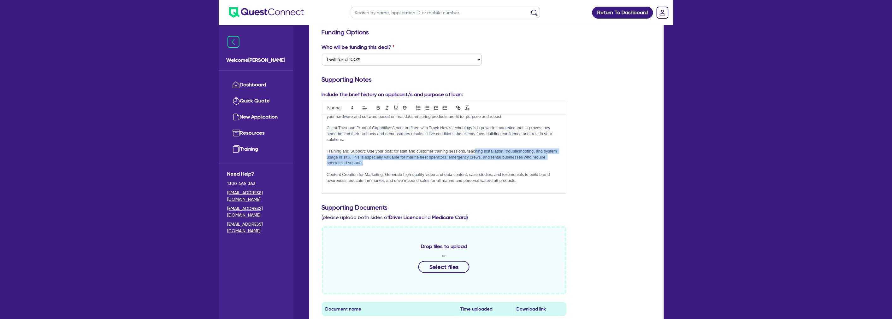
drag, startPoint x: 476, startPoint y: 150, endPoint x: 432, endPoint y: 163, distance: 45.7
click at [432, 163] on p "Training and Support: Use your boat for staff and customer training sessions, t…" at bounding box center [444, 157] width 235 height 17
drag, startPoint x: 378, startPoint y: 157, endPoint x: 335, endPoint y: 152, distance: 43.5
click at [335, 152] on p "Training and Support: Use your boat for staff and customer training sessions, t…" at bounding box center [444, 157] width 235 height 17
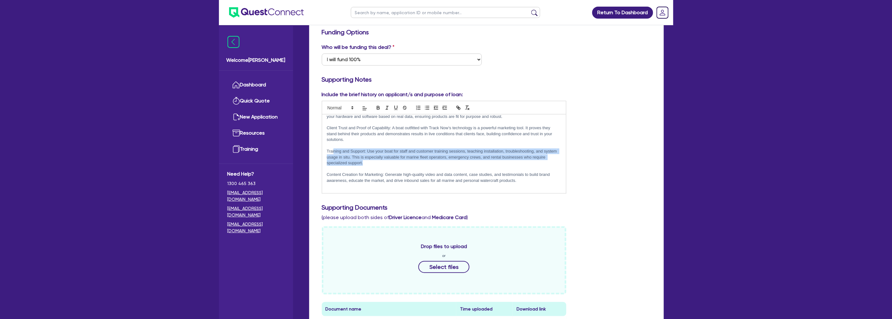
click at [335, 152] on p "Training and Support: Use your boat for staff and customer training sessions, t…" at bounding box center [444, 157] width 235 height 17
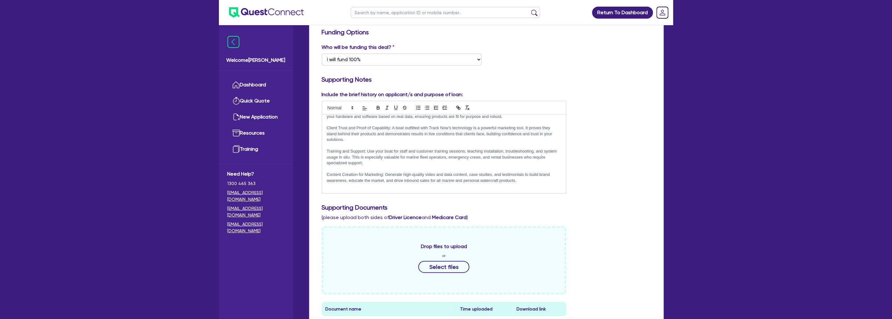
click at [365, 152] on p "Training and Support: Use your boat for staff and customer training sessions, t…" at bounding box center [444, 157] width 235 height 17
drag, startPoint x: 382, startPoint y: 159, endPoint x: 498, endPoint y: 163, distance: 116.2
click at [498, 163] on p "Training and Support: Use your boat for staff and customer training sessions, t…" at bounding box center [444, 157] width 235 height 17
drag, startPoint x: 501, startPoint y: 164, endPoint x: 448, endPoint y: 156, distance: 53.3
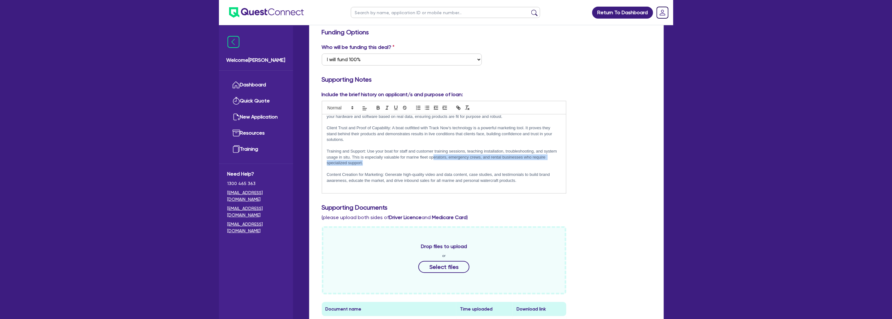
click at [448, 156] on p "Training and Support: Use your boat for staff and customer training sessions, t…" at bounding box center [444, 157] width 235 height 17
click at [357, 162] on p "Training and Support: Use your boat for staff and customer training sessions, t…" at bounding box center [444, 157] width 235 height 17
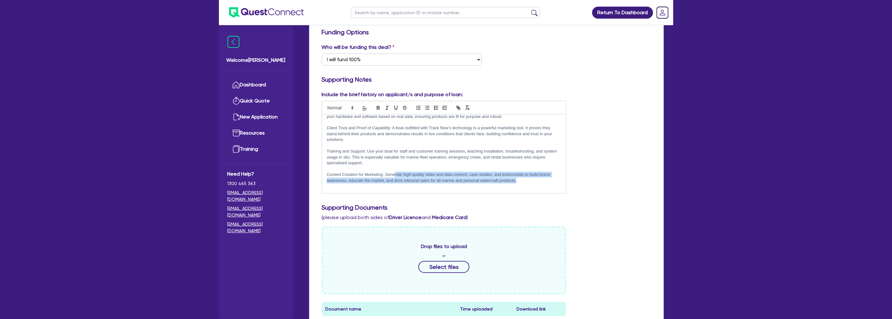
drag, startPoint x: 395, startPoint y: 173, endPoint x: 516, endPoint y: 180, distance: 121.4
click at [516, 180] on p "Content Creation for Marketing: Generate high-quality video and data content, c…" at bounding box center [444, 178] width 235 height 12
drag, startPoint x: 522, startPoint y: 180, endPoint x: 347, endPoint y: 181, distance: 175.8
click at [347, 181] on p "Content Creation for Marketing: Generate high-quality video and data content, c…" at bounding box center [444, 178] width 235 height 12
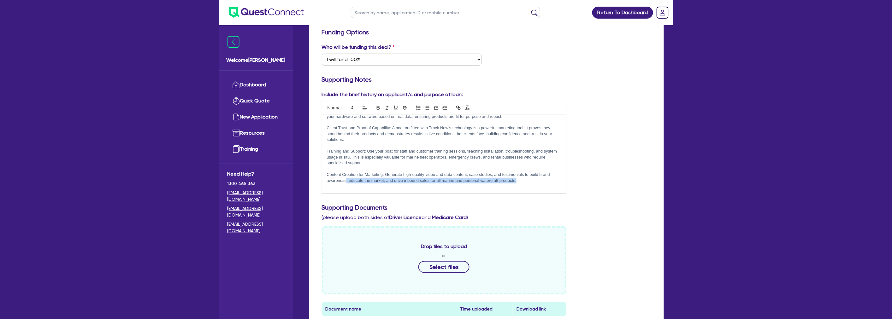
click at [347, 181] on p "Content Creation for Marketing: Generate high-quality video and data content, c…" at bounding box center [444, 178] width 235 height 12
drag, startPoint x: 397, startPoint y: 180, endPoint x: 526, endPoint y: 179, distance: 128.8
click at [526, 179] on p "Content Creation for Marketing: Generate high-quality video and data content, c…" at bounding box center [444, 178] width 235 height 12
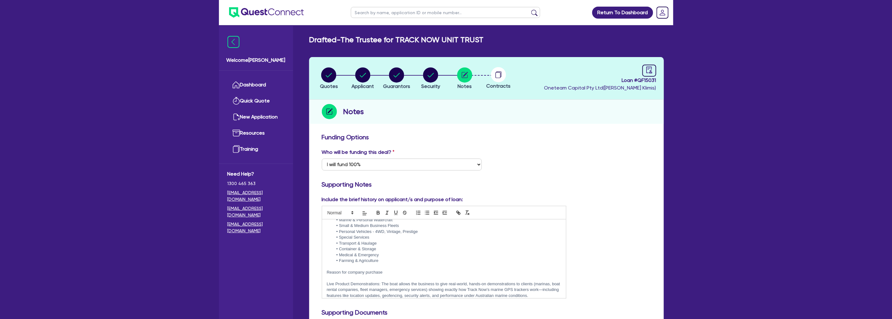
scroll to position [0, 0]
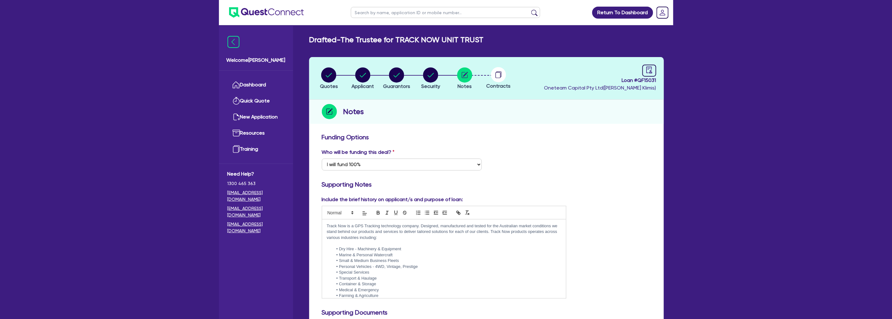
click at [327, 227] on p "Track Now is a GPS Tracking technology company. Designed, manufactured and test…" at bounding box center [444, 231] width 235 height 17
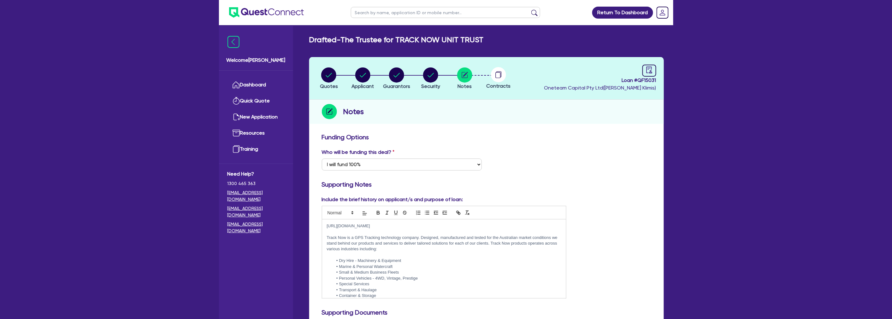
click at [404, 228] on p "[URL][DOMAIN_NAME]" at bounding box center [444, 226] width 235 height 6
click at [419, 241] on p "Track Now is a GPS Tracking technology company. Designed, manufactured and test…" at bounding box center [444, 243] width 235 height 17
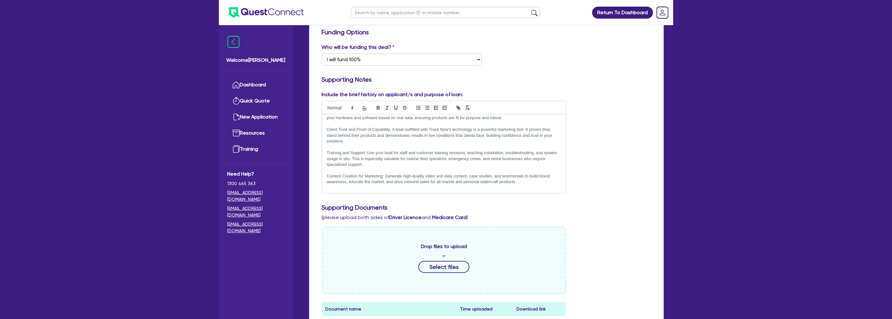
scroll to position [144, 0]
click at [354, 161] on p "Training and Support: Use your boat for staff and customer training sessions, t…" at bounding box center [444, 157] width 235 height 17
click at [628, 141] on div "Include the brief history on applicant/s and purpose of loan: https://www.track…" at bounding box center [486, 145] width 339 height 108
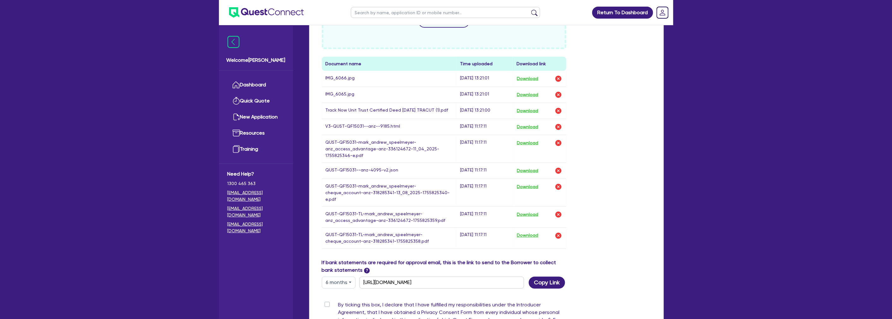
scroll to position [421, 0]
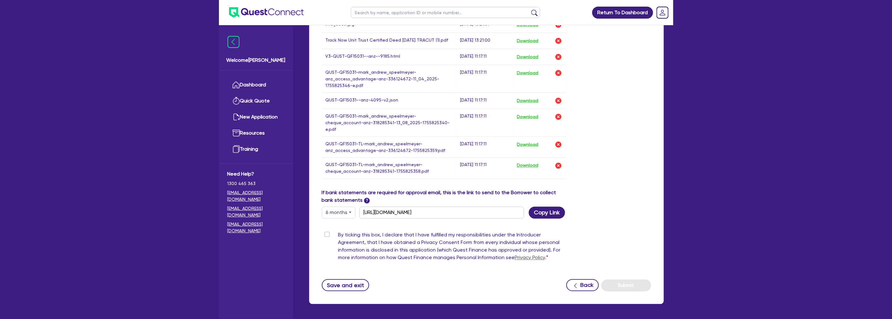
click at [338, 232] on label "By ticking this box, I declare that I have fulfilled my responsibilities under …" at bounding box center [452, 248] width 229 height 33
click at [326, 232] on input "By ticking this box, I declare that I have fulfilled my responsibilities under …" at bounding box center [324, 235] width 5 height 6
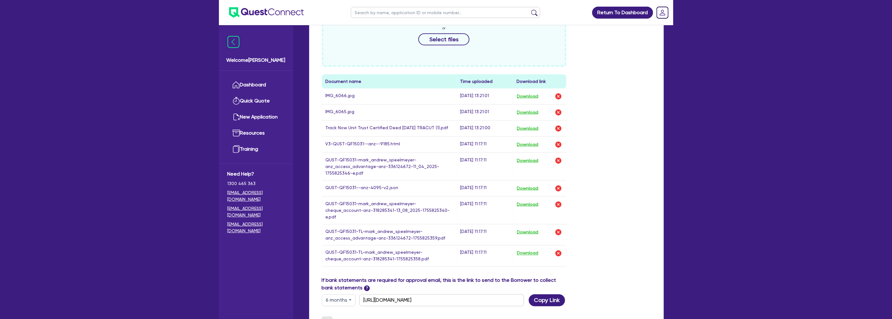
scroll to position [316, 0]
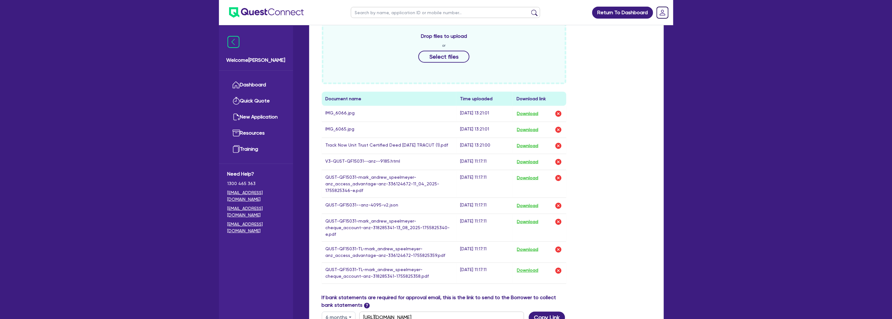
click at [636, 150] on div "Drop files to upload or Select files Document name Time uploaded Download link …" at bounding box center [486, 155] width 339 height 278
click at [532, 158] on button "Download" at bounding box center [528, 162] width 22 height 8
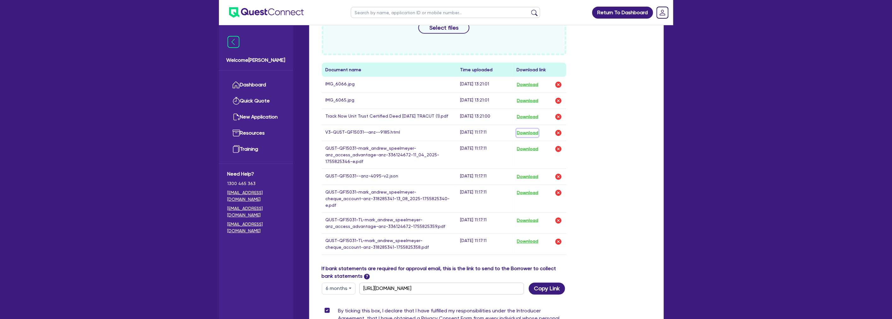
scroll to position [438, 0]
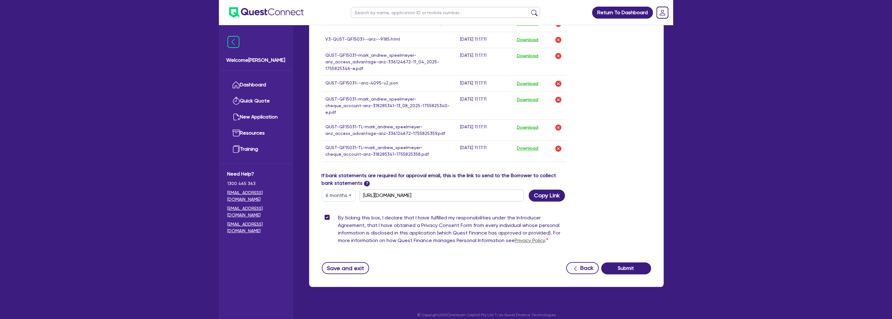
click at [340, 263] on div "Save and exit Back Submit" at bounding box center [486, 269] width 339 height 12
click at [348, 263] on button "Save and exit" at bounding box center [346, 269] width 48 height 12
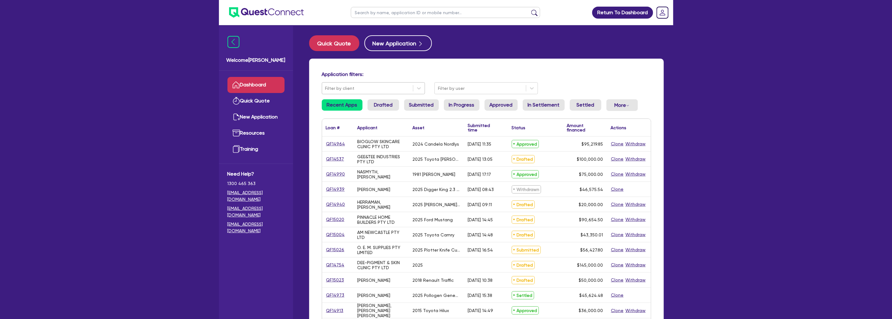
click at [357, 92] on div at bounding box center [367, 89] width 85 height 8
click at [386, 4] on ul at bounding box center [446, 12] width 202 height 25
click at [386, 15] on input "text" at bounding box center [445, 12] width 189 height 11
click at [530, 9] on button "submit" at bounding box center [535, 13] width 10 height 9
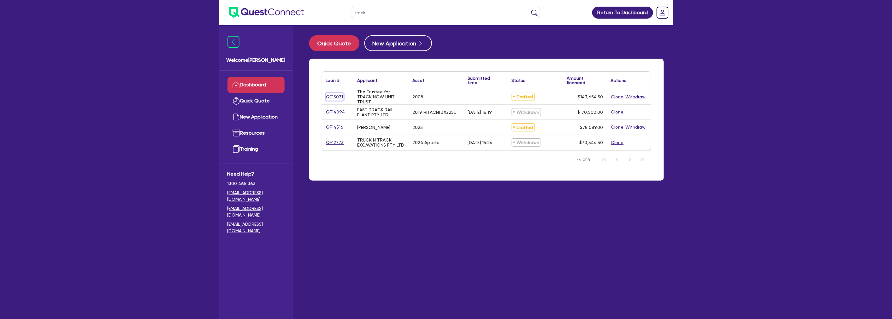
click at [338, 98] on link "QF15031" at bounding box center [335, 96] width 18 height 7
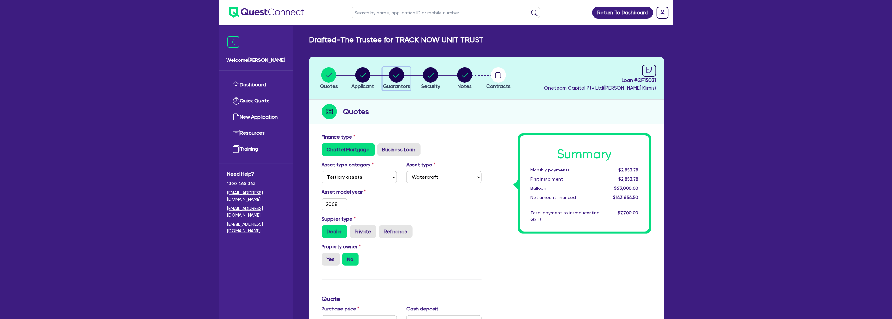
click at [407, 68] on div "button" at bounding box center [396, 75] width 27 height 15
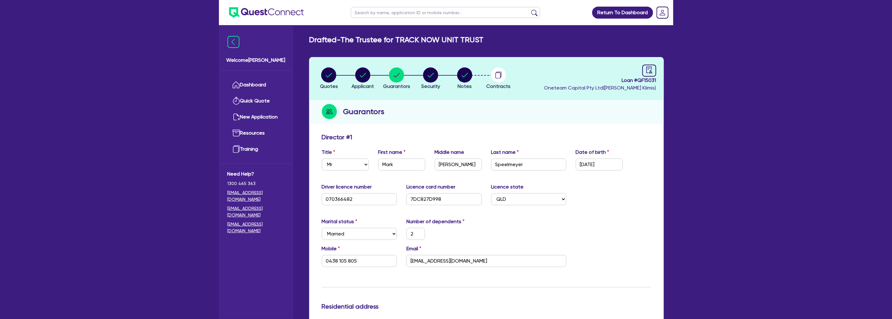
click at [360, 80] on circle "button" at bounding box center [362, 75] width 15 height 15
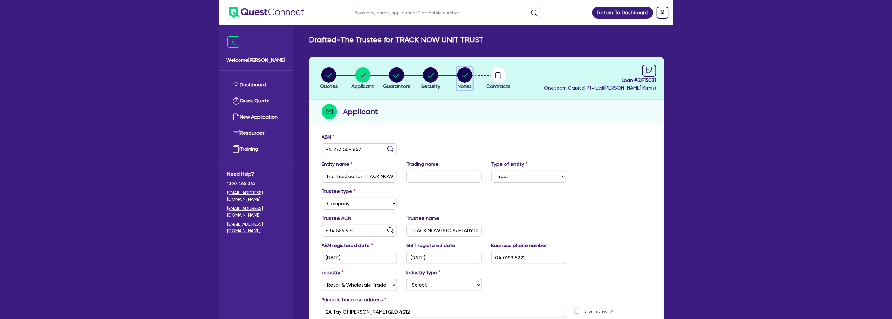
click at [461, 73] on circle "button" at bounding box center [464, 75] width 15 height 15
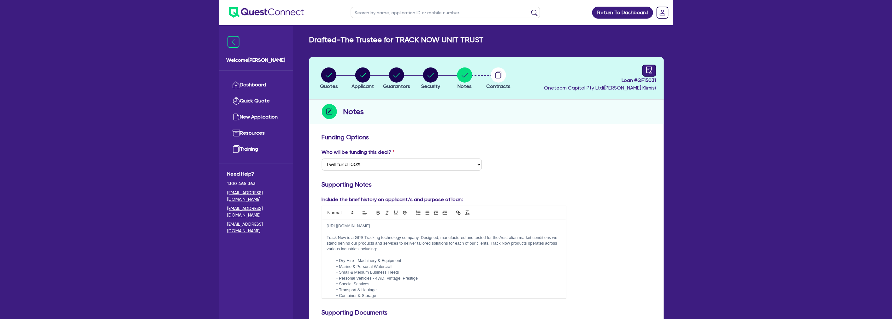
click at [646, 73] on link at bounding box center [650, 71] width 14 height 12
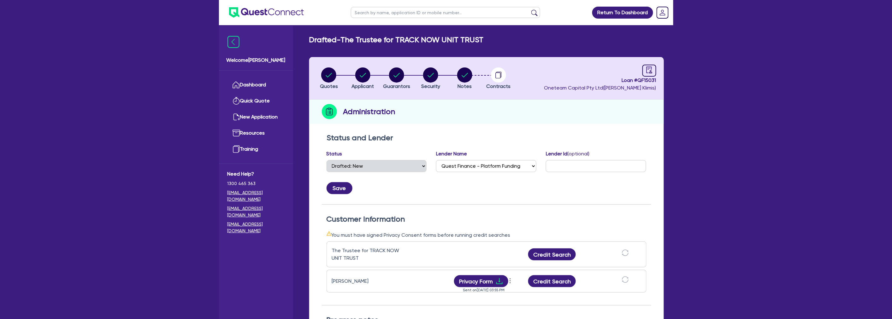
scroll to position [105, 0]
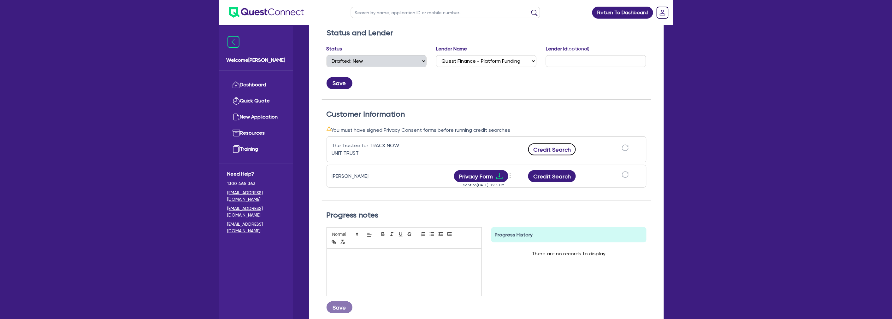
click at [560, 149] on button "Credit Search" at bounding box center [552, 150] width 48 height 12
click at [544, 180] on button "Credit Search" at bounding box center [552, 176] width 48 height 12
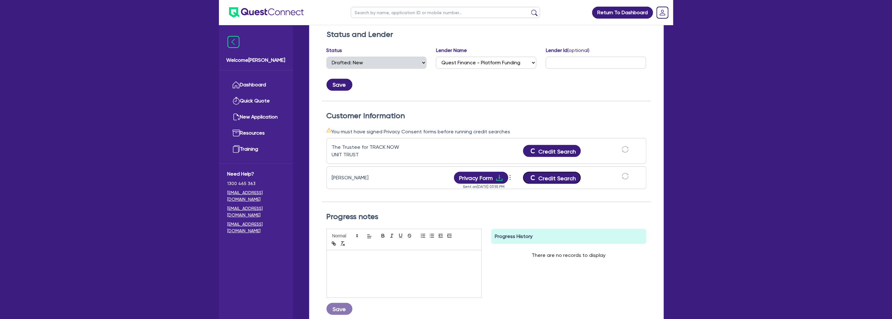
scroll to position [0, 0]
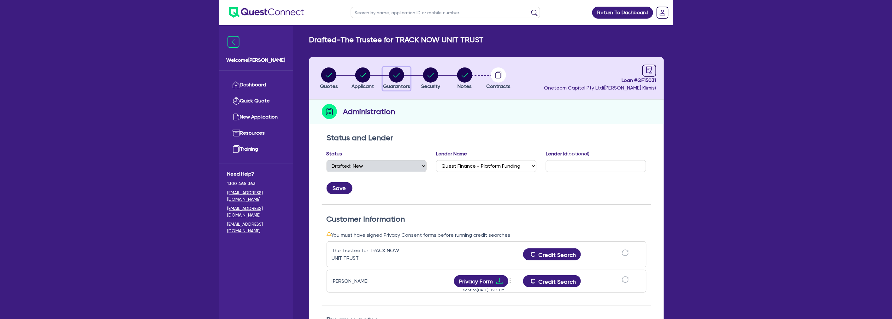
click at [398, 77] on circle "button" at bounding box center [396, 75] width 15 height 15
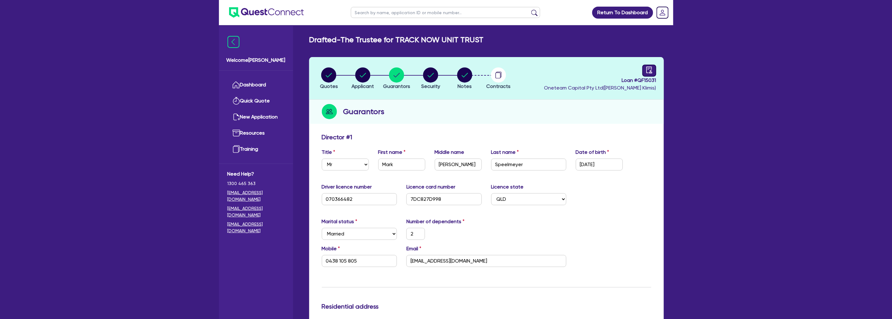
click at [651, 67] on icon "audit" at bounding box center [649, 70] width 6 height 7
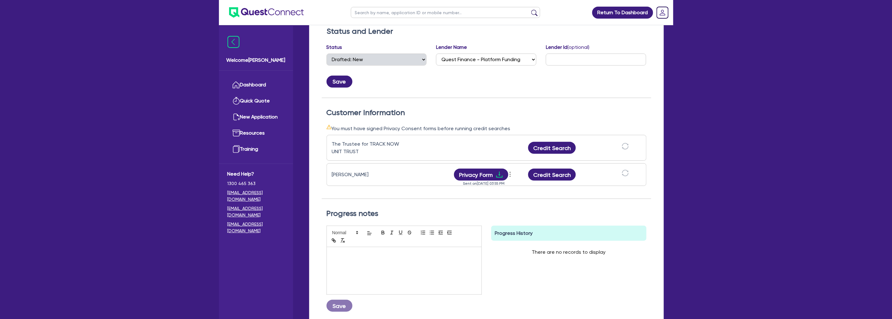
scroll to position [140, 0]
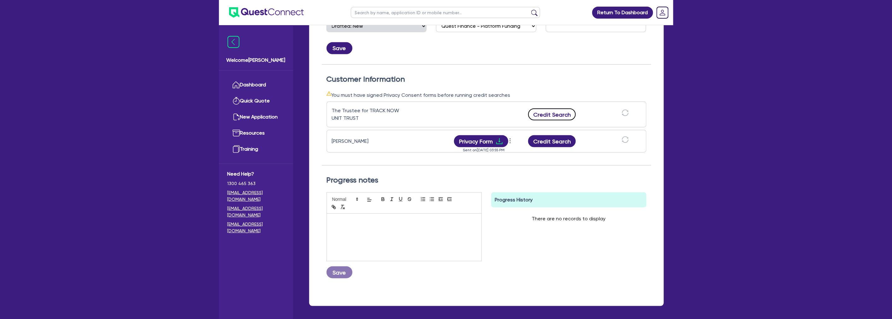
click at [561, 112] on button "Credit Search" at bounding box center [552, 115] width 48 height 12
click at [560, 141] on button "Credit Search" at bounding box center [552, 141] width 48 height 12
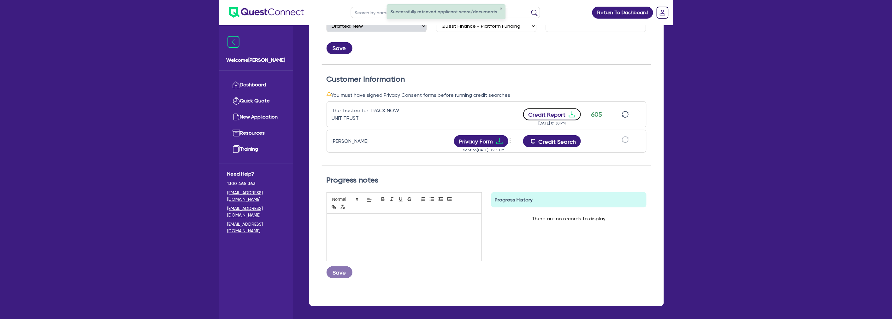
click at [570, 112] on icon "download" at bounding box center [572, 115] width 8 height 8
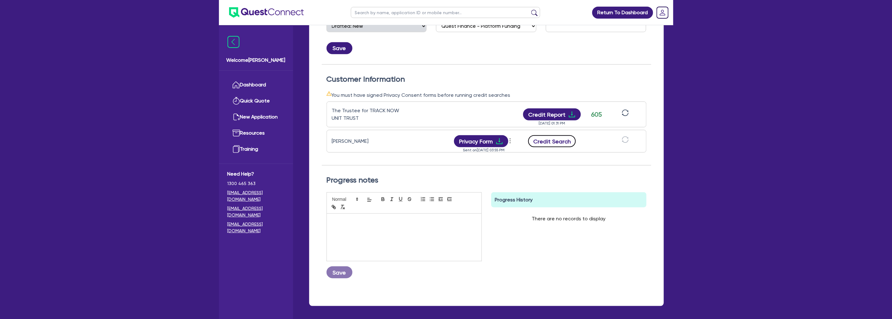
click at [560, 142] on button "Credit Search" at bounding box center [552, 141] width 48 height 12
click at [562, 183] on h2 "Progress notes" at bounding box center [487, 180] width 320 height 9
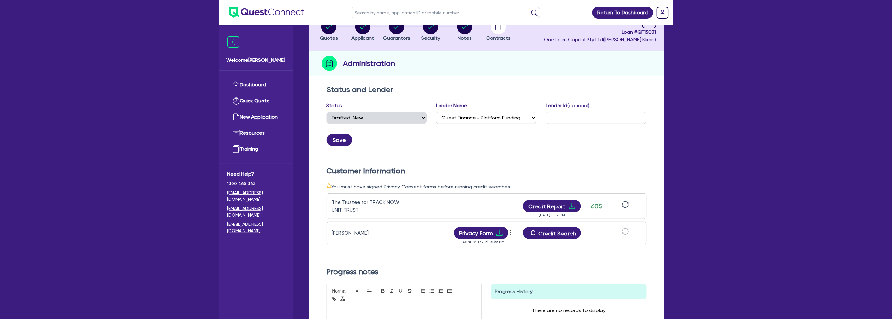
scroll to position [0, 0]
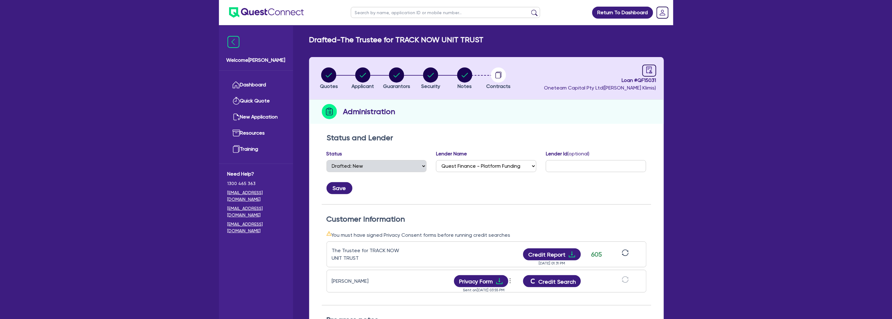
click at [448, 119] on div "Administration" at bounding box center [486, 112] width 355 height 24
click at [330, 80] on circle "button" at bounding box center [328, 75] width 15 height 15
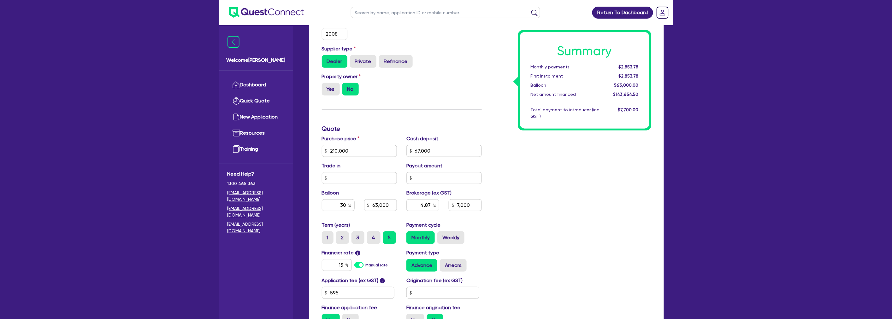
scroll to position [175, 0]
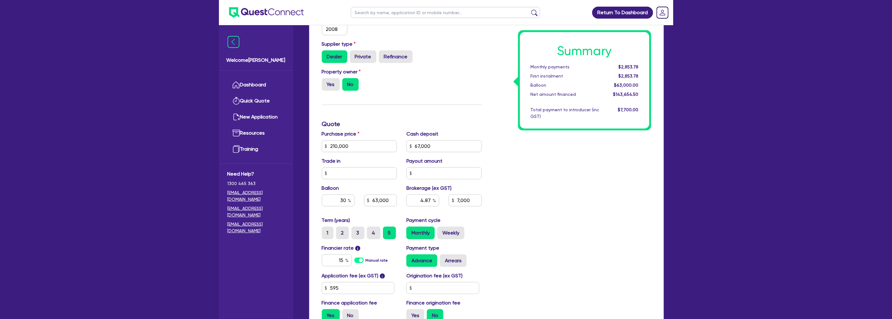
click at [564, 159] on div "Summary Monthly payments $2,853.78 First instalment $2,853.78 Balloon $63,000.0…" at bounding box center [571, 142] width 169 height 369
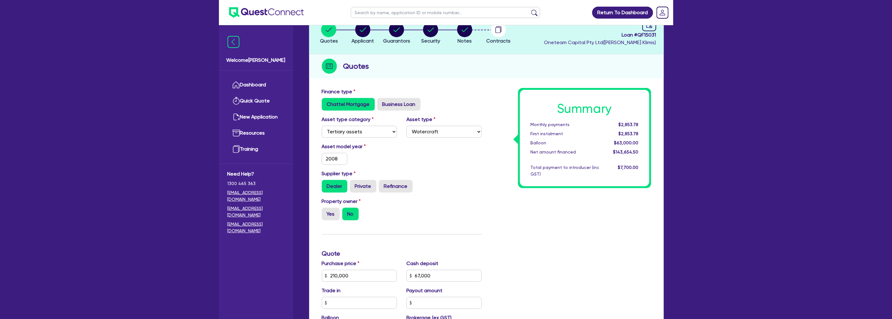
scroll to position [0, 0]
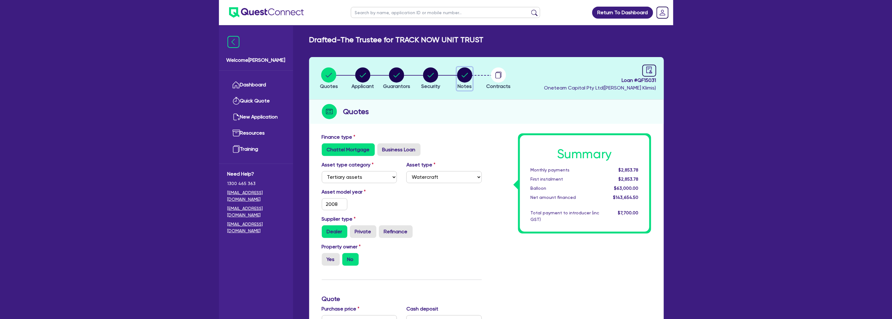
click at [464, 77] on circle "button" at bounding box center [464, 75] width 15 height 15
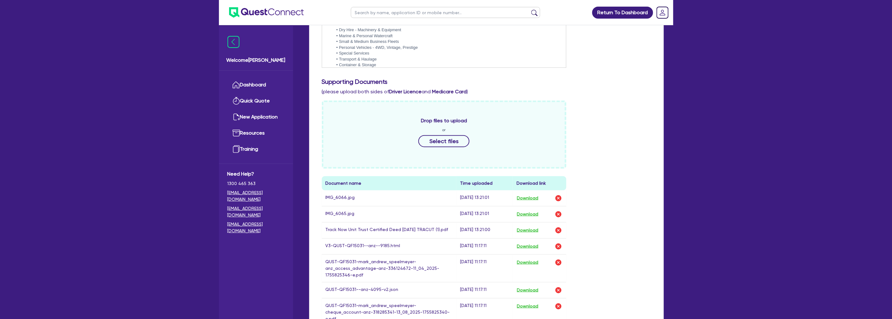
scroll to position [351, 0]
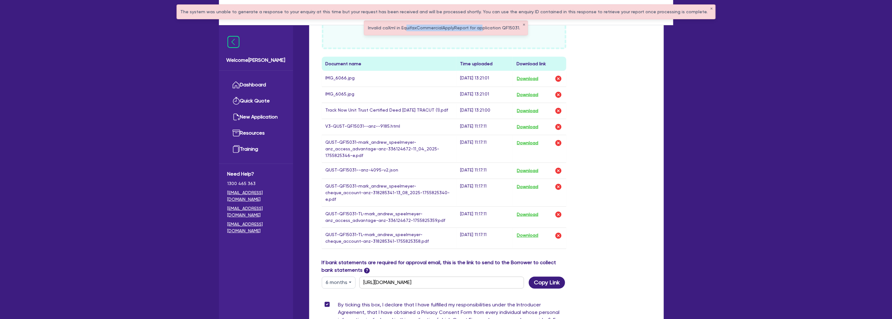
drag, startPoint x: 409, startPoint y: 23, endPoint x: 484, endPoint y: 26, distance: 75.2
click at [484, 26] on div "Invalid caXml in EquifaxCommercialApplyReport for application QF15031. ✕" at bounding box center [446, 28] width 163 height 14
click at [655, 79] on div "Drop files to upload or Select files Document name Time uploaded Download link …" at bounding box center [486, 120] width 339 height 278
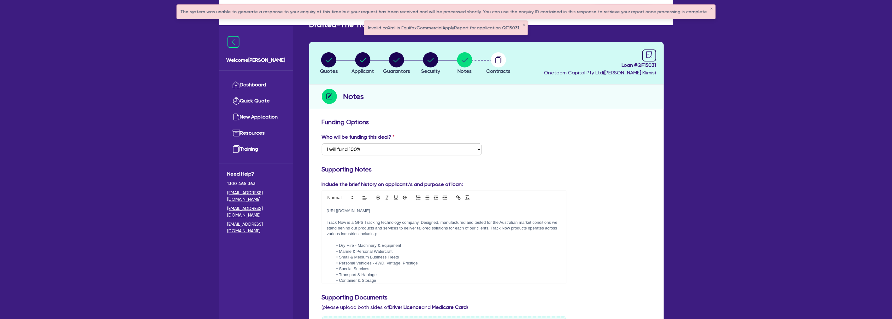
scroll to position [0, 0]
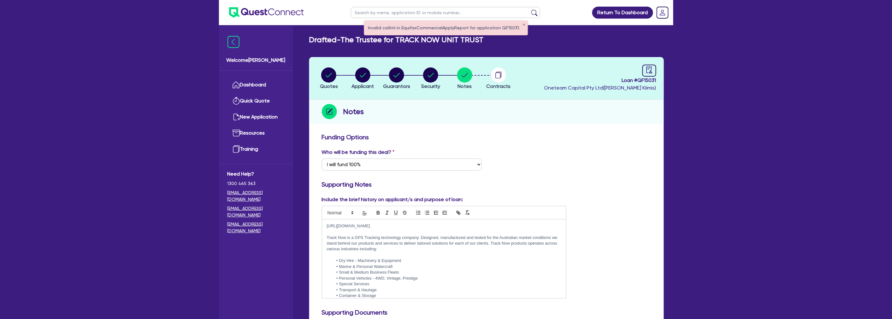
click at [662, 64] on header "Quotes Applicant Guarantors Security Notes Contracts Loan # QF15031 Oneteam Cap…" at bounding box center [486, 78] width 355 height 43
click at [647, 68] on icon "audit" at bounding box center [649, 70] width 7 height 7
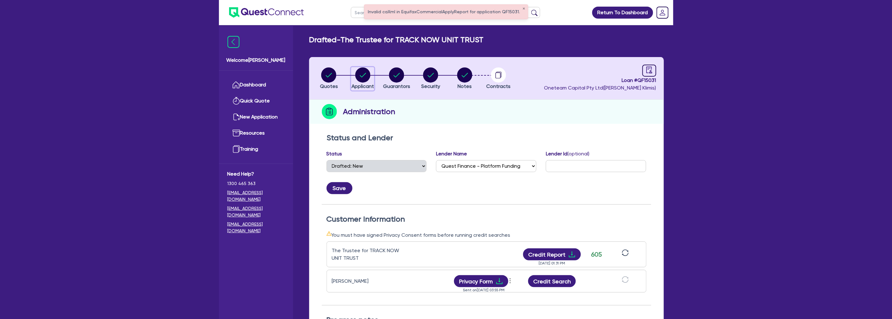
click at [366, 77] on circle "button" at bounding box center [362, 75] width 15 height 15
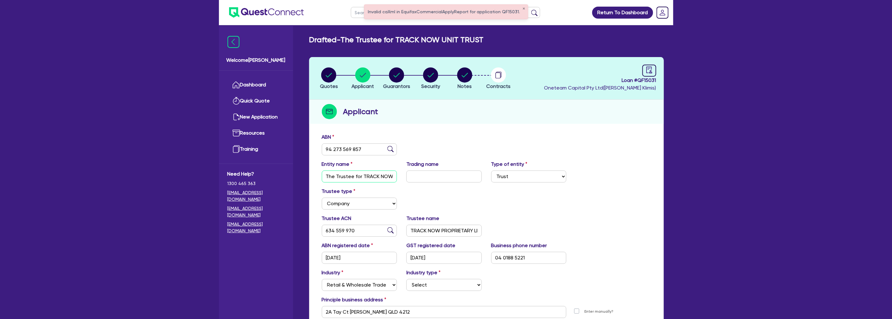
scroll to position [0, 25]
drag, startPoint x: 362, startPoint y: 175, endPoint x: 415, endPoint y: 176, distance: 53.0
click at [415, 176] on div "Entity name The Trustee for TRACK NOW UNIT TRUST Trading name Type of entity Se…" at bounding box center [486, 174] width 339 height 27
click at [439, 151] on div "ABN 94 273 569 857" at bounding box center [486, 147] width 339 height 27
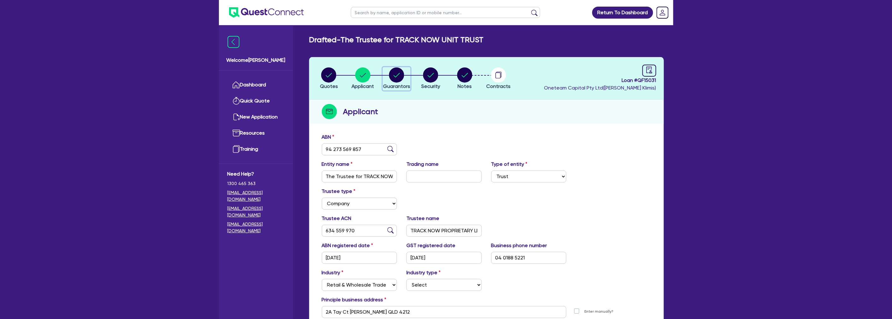
click at [390, 70] on icon "button" at bounding box center [396, 75] width 15 height 15
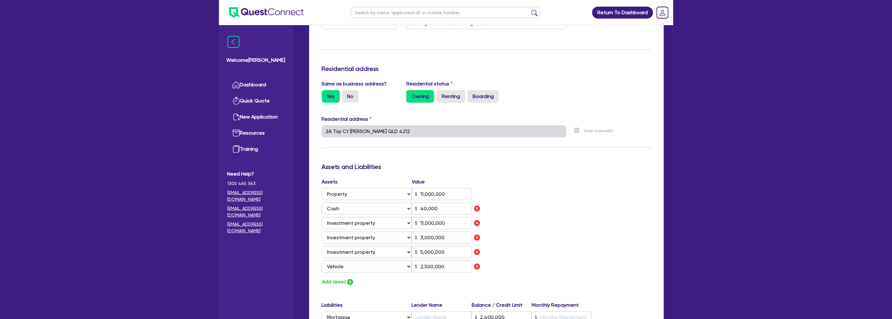
scroll to position [245, 0]
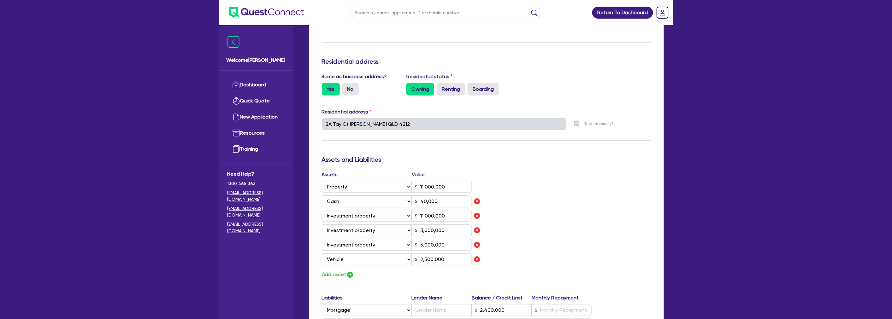
click at [576, 167] on div "Update residential status for Director #1 Boarding is only acceptable when the …" at bounding box center [487, 181] width 330 height 586
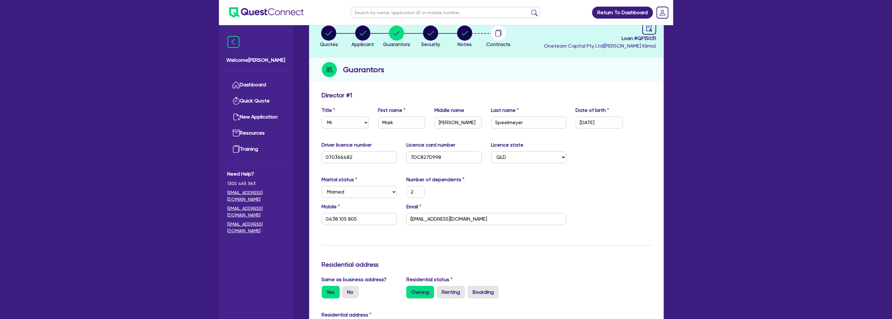
scroll to position [0, 0]
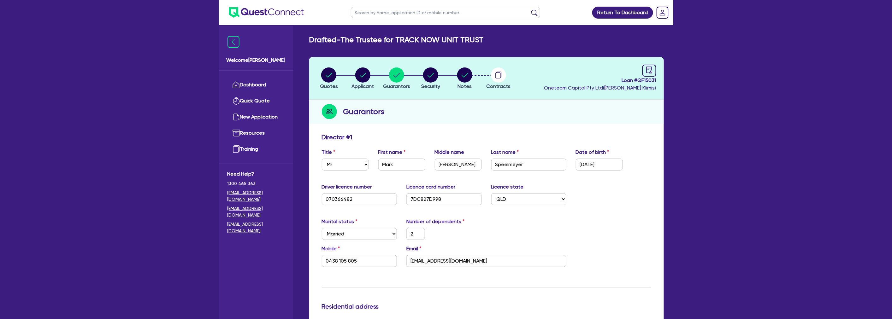
click at [618, 265] on div "Mobile 0438 105 805 Email mark@tracknow.com.au" at bounding box center [486, 258] width 339 height 27
click at [649, 69] on icon "audit" at bounding box center [649, 70] width 7 height 7
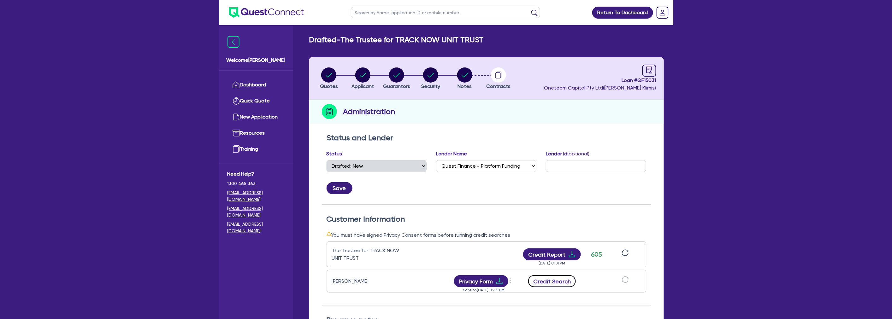
click at [556, 279] on button "Credit Search" at bounding box center [552, 282] width 48 height 12
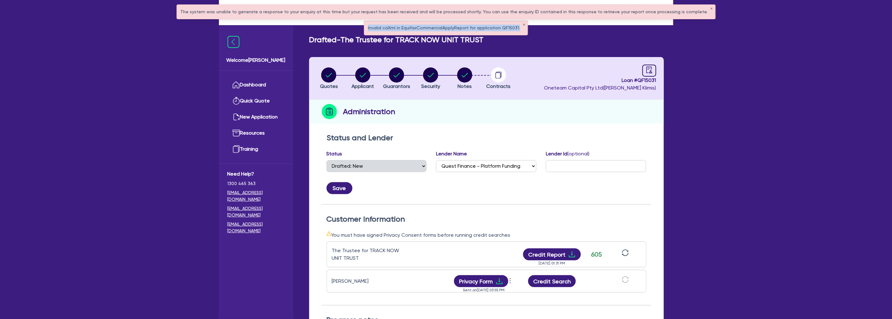
drag, startPoint x: 371, startPoint y: 26, endPoint x: 519, endPoint y: 27, distance: 148.4
click at [519, 27] on div "Invalid caXml in EquifaxCommercialApplyReport for application QF15031. ✕" at bounding box center [446, 28] width 163 height 14
copy div "Invalid caXml in EquifaxCommercialApplyReport for application QF15031."
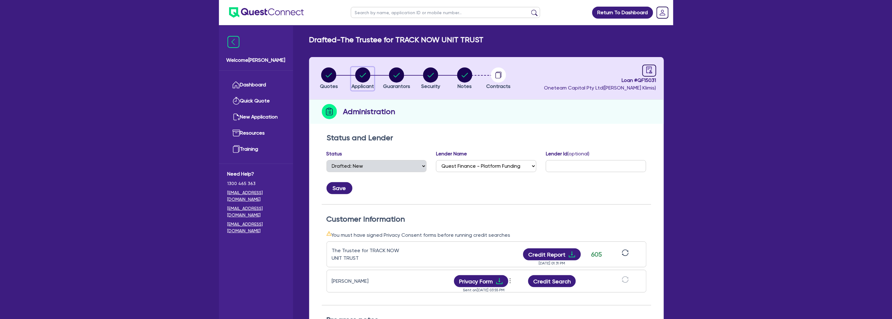
click at [374, 71] on div "button" at bounding box center [363, 75] width 22 height 15
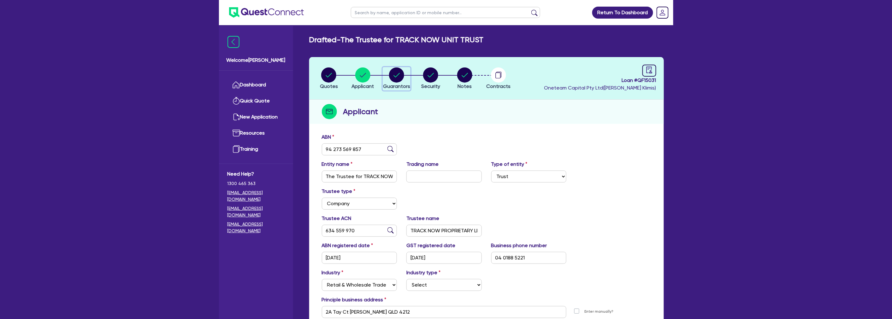
click at [398, 78] on circle "button" at bounding box center [396, 75] width 15 height 15
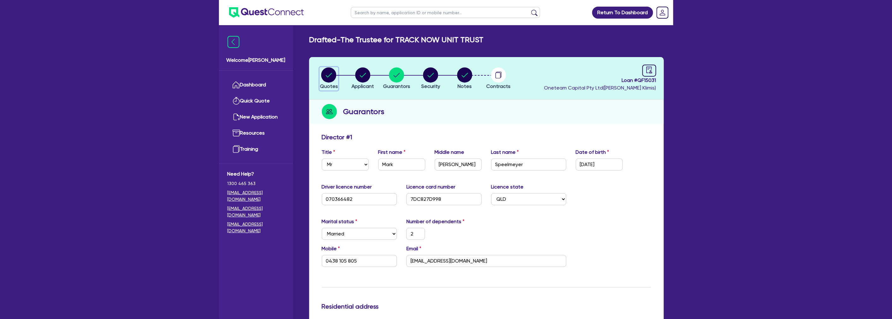
click at [330, 78] on circle "button" at bounding box center [328, 75] width 15 height 15
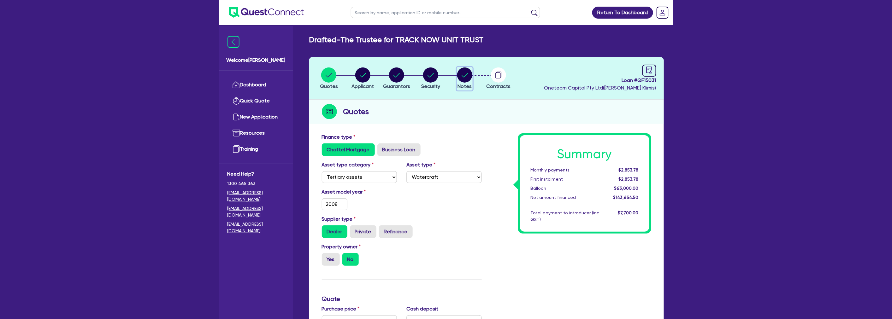
drag, startPoint x: 466, startPoint y: 76, endPoint x: 474, endPoint y: 80, distance: 9.3
click at [466, 76] on circle "button" at bounding box center [464, 75] width 15 height 15
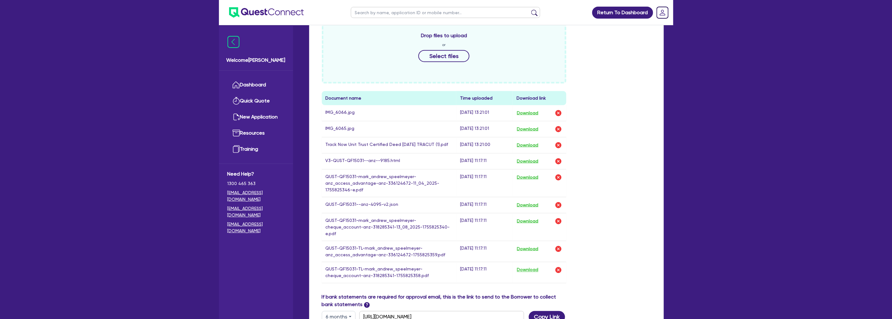
scroll to position [351, 0]
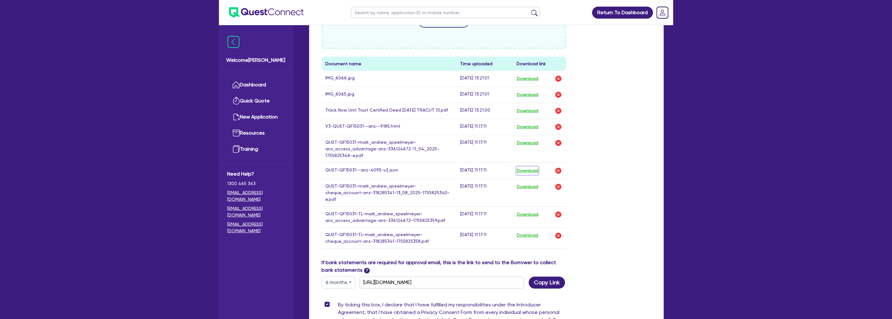
click at [527, 171] on button "Download" at bounding box center [528, 171] width 22 height 8
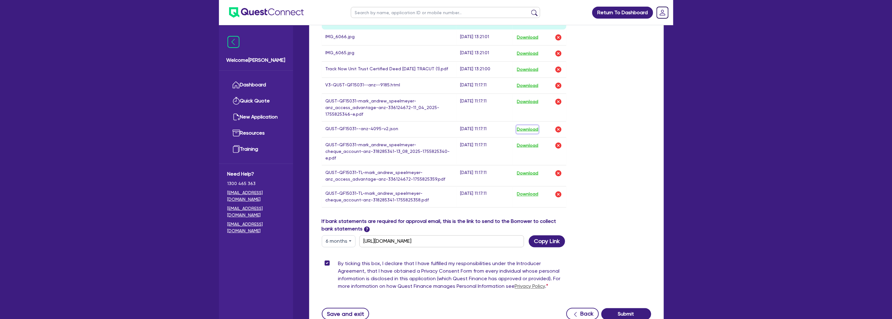
scroll to position [438, 0]
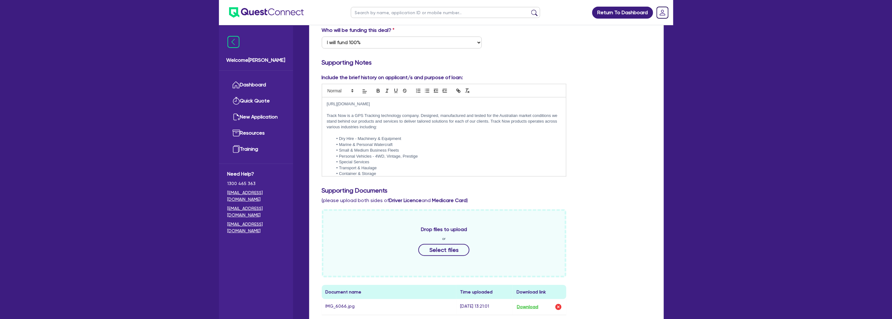
scroll to position [0, 0]
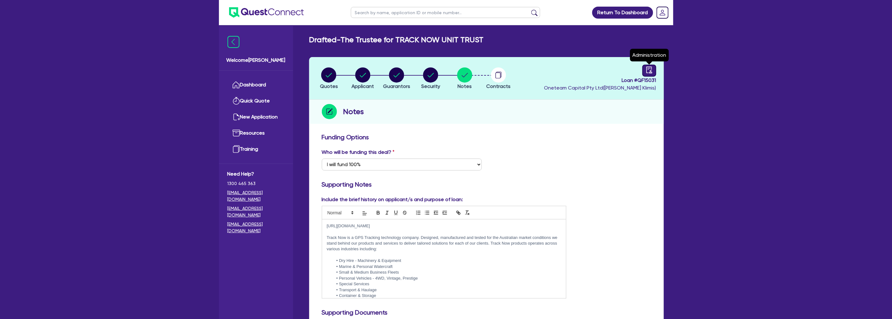
click at [654, 68] on link at bounding box center [650, 71] width 14 height 12
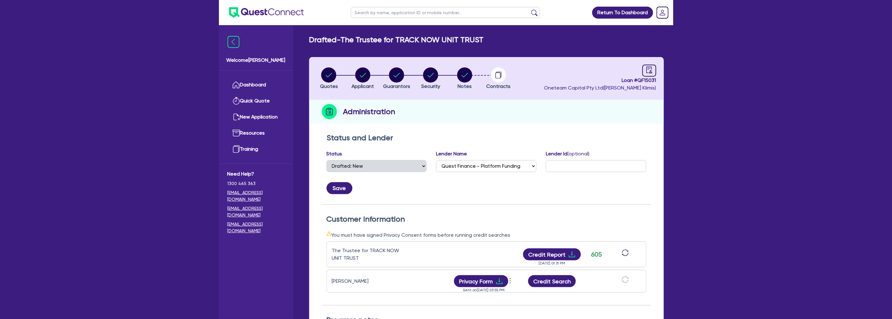
scroll to position [105, 0]
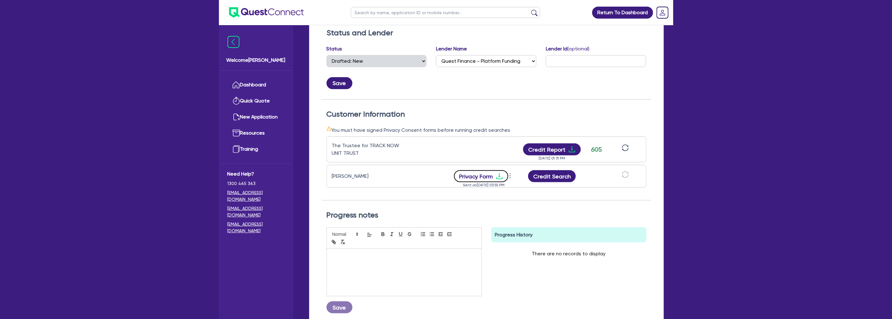
click at [501, 175] on icon "download" at bounding box center [500, 177] width 8 height 8
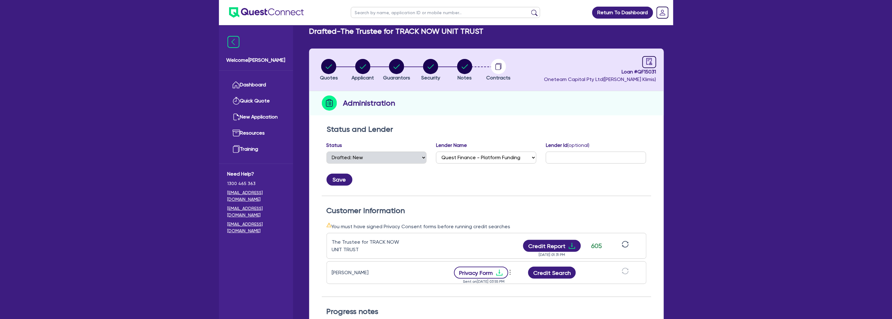
scroll to position [0, 0]
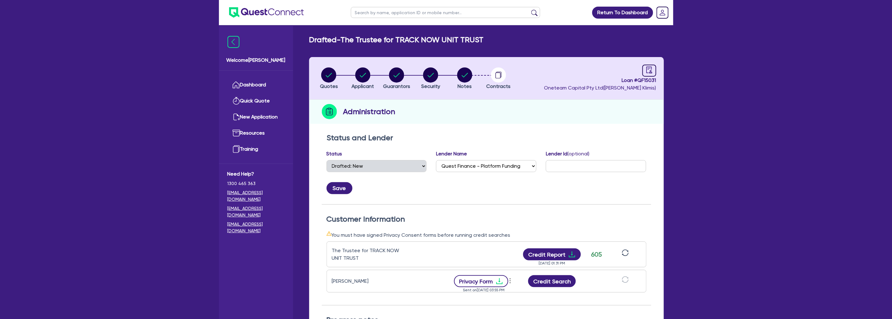
click at [610, 125] on div "Quotes Applicant Guarantors Security Notes Contracts Loan # QF15031 Oneteam Cap…" at bounding box center [486, 251] width 355 height 389
click at [651, 130] on div "Status and Lender Status Select Quoted Drafted: New Drafted: Amended Submitted:…" at bounding box center [486, 288] width 355 height 316
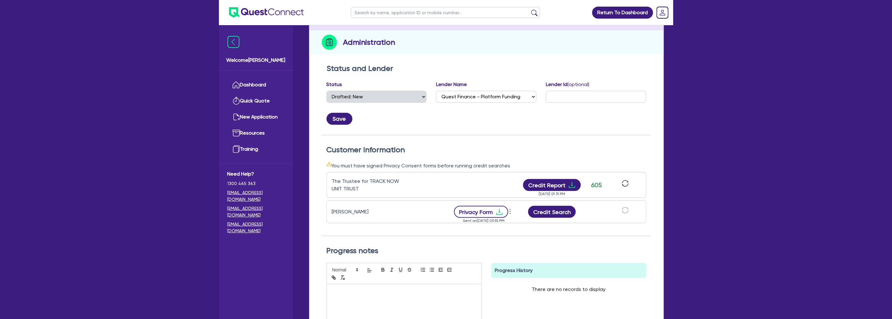
scroll to position [70, 0]
click at [554, 213] on button "Credit Search" at bounding box center [552, 211] width 48 height 12
click at [769, 122] on div "Return To Dashboard Edit Profile Logout Welcome Harry Dashboard Quick Quote New…" at bounding box center [446, 172] width 892 height 485
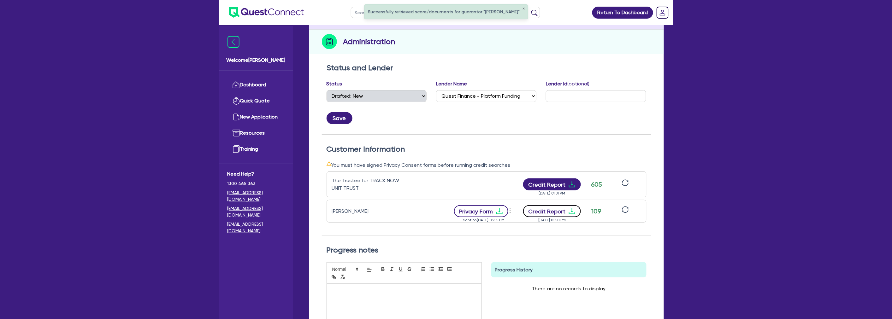
click at [567, 209] on button "Credit Report" at bounding box center [552, 211] width 58 height 12
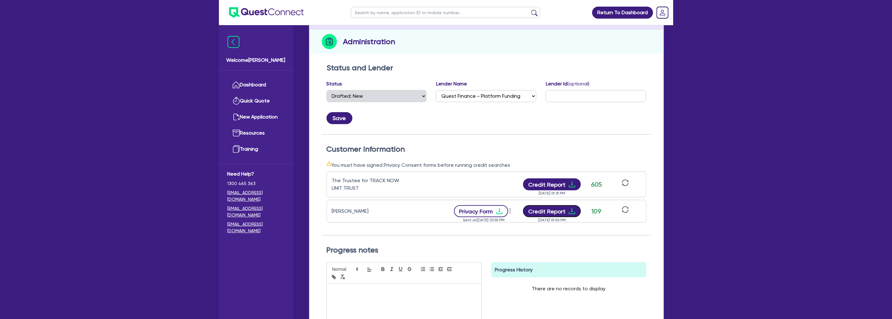
scroll to position [0, 0]
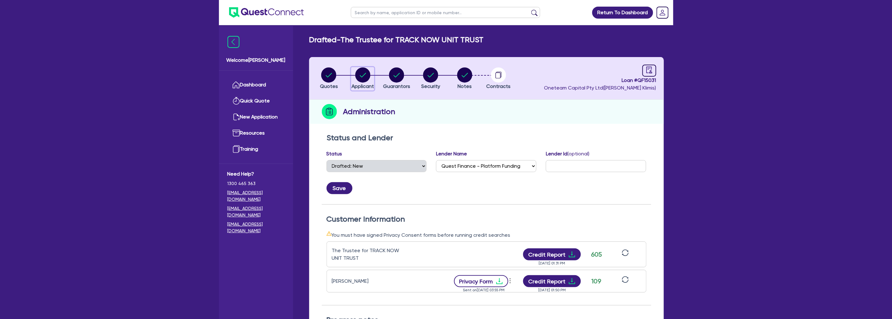
click at [357, 70] on icon "button" at bounding box center [362, 75] width 15 height 15
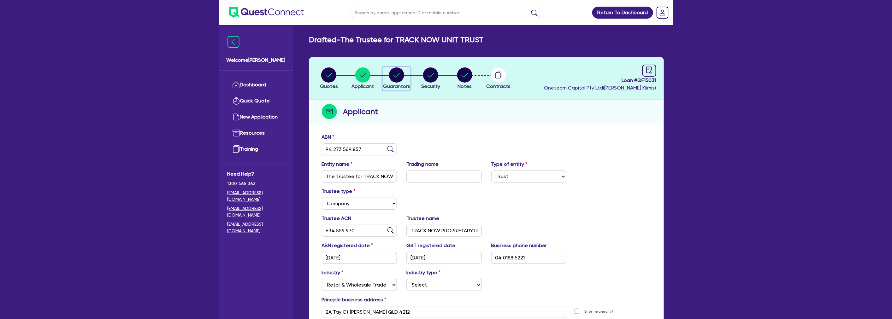
click at [399, 75] on circle "button" at bounding box center [396, 75] width 15 height 15
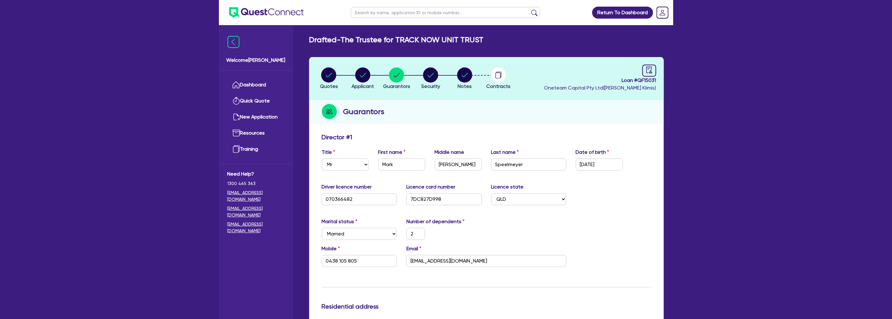
click at [559, 122] on div "Guarantors" at bounding box center [486, 112] width 355 height 24
click at [465, 72] on circle "button" at bounding box center [464, 75] width 15 height 15
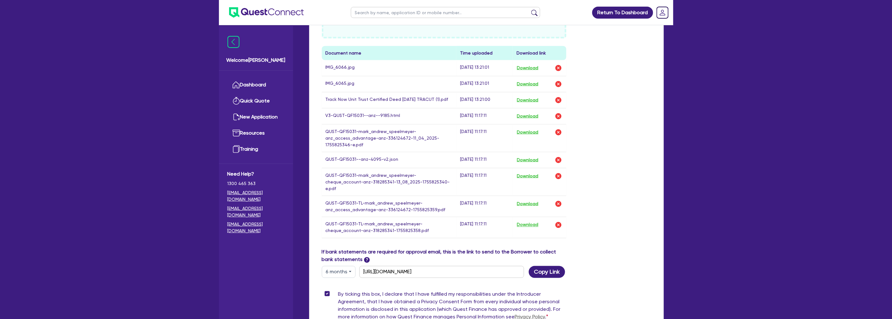
scroll to position [298, 0]
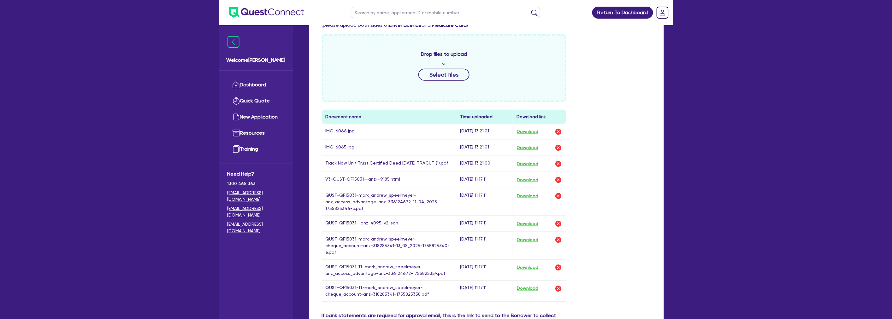
click at [648, 105] on div "Drop files to upload or Select files Document name Time uploaded Download link …" at bounding box center [486, 173] width 339 height 278
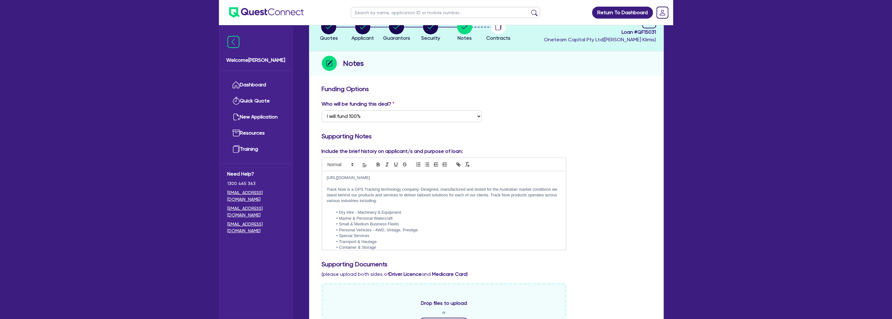
scroll to position [0, 0]
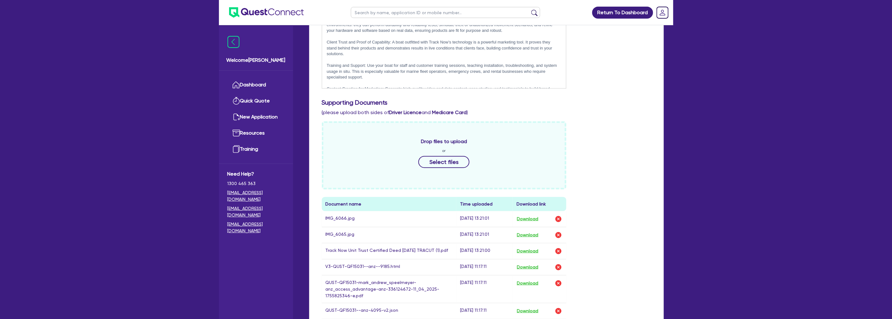
scroll to position [138, 0]
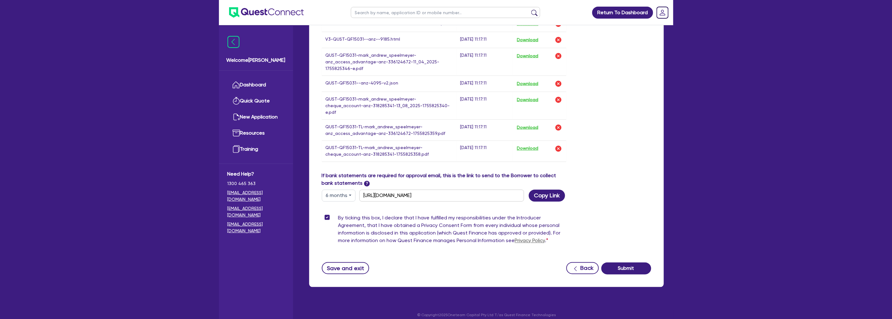
click at [629, 102] on div "Drop files to upload or Select files Document name Time uploaded Download link …" at bounding box center [486, 33] width 339 height 278
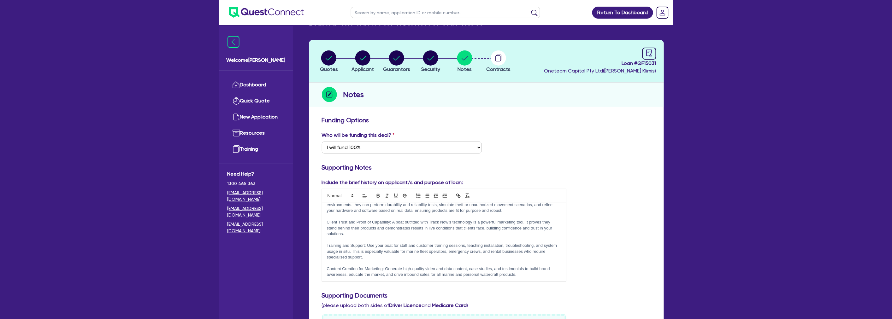
click at [618, 198] on div "Include the brief history on applicant/s and purpose of loan: https://www.track…" at bounding box center [486, 233] width 339 height 108
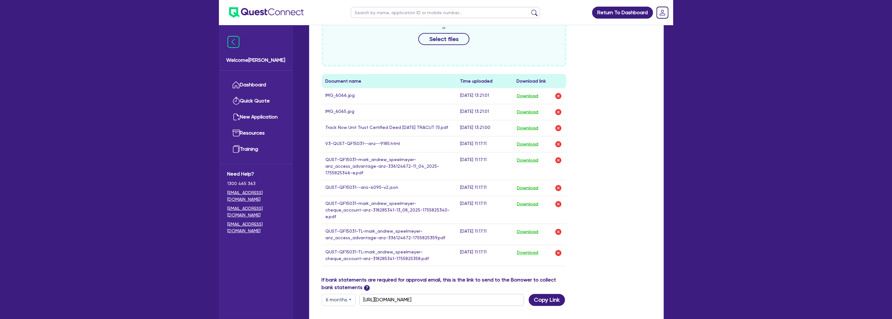
scroll to position [333, 0]
click at [603, 179] on div "Drop files to upload or Select files Document name Time uploaded Download link …" at bounding box center [486, 138] width 339 height 278
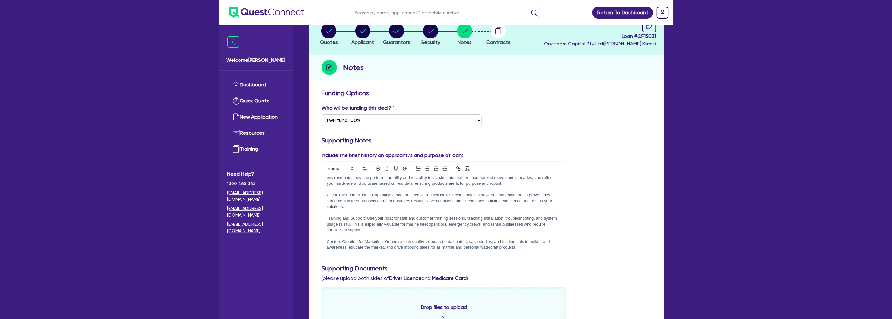
scroll to position [0, 0]
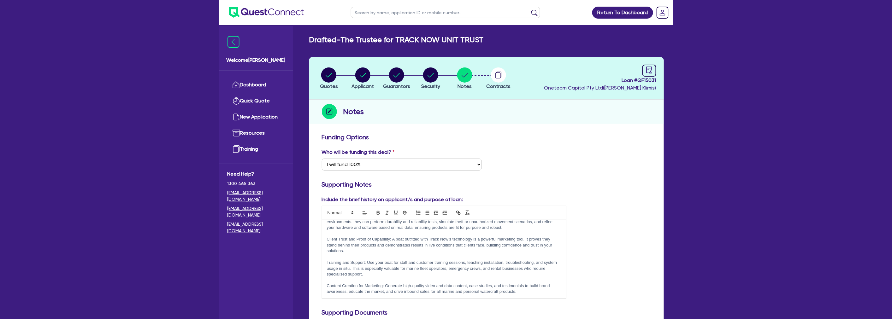
click at [565, 158] on div "Who will be funding this deal? Select I want Quest to fund 100% I will fund 100…" at bounding box center [486, 162] width 339 height 27
click at [517, 140] on h3 "Funding Options" at bounding box center [487, 138] width 330 height 8
click at [425, 74] on circle "button" at bounding box center [430, 75] width 15 height 15
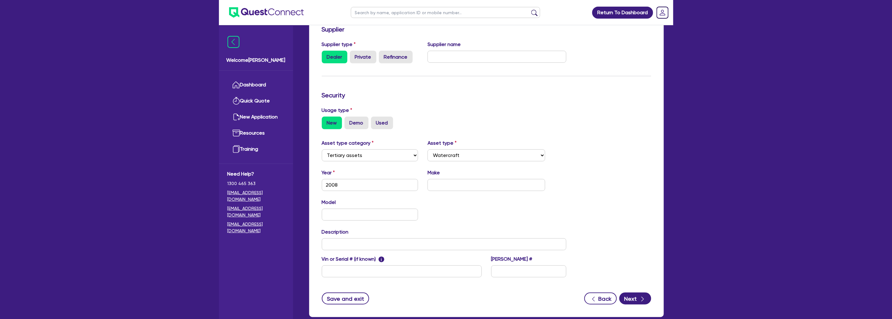
scroll to position [140, 0]
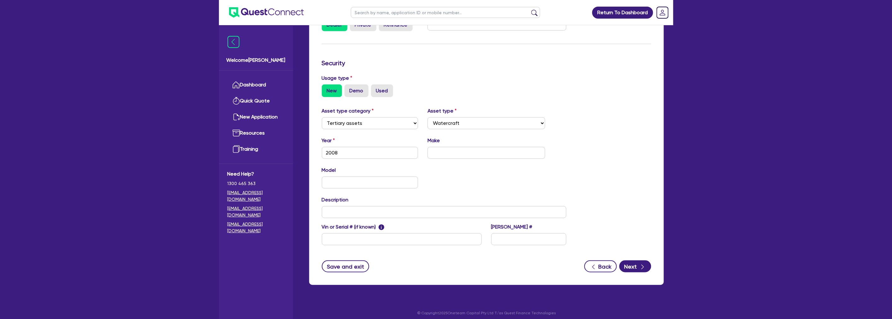
click at [476, 87] on div "New Demo Used" at bounding box center [487, 91] width 330 height 13
drag, startPoint x: 463, startPoint y: 86, endPoint x: 321, endPoint y: 56, distance: 144.5
click at [325, 58] on form "Supplier Supplier type Dealer Private Refinance Supplier name Security Usage ty…" at bounding box center [487, 132] width 330 height 279
click at [322, 56] on form "Supplier Supplier type Dealer Private Refinance Supplier name Security Usage ty…" at bounding box center [487, 132] width 330 height 279
drag, startPoint x: 318, startPoint y: 52, endPoint x: 439, endPoint y: 101, distance: 130.5
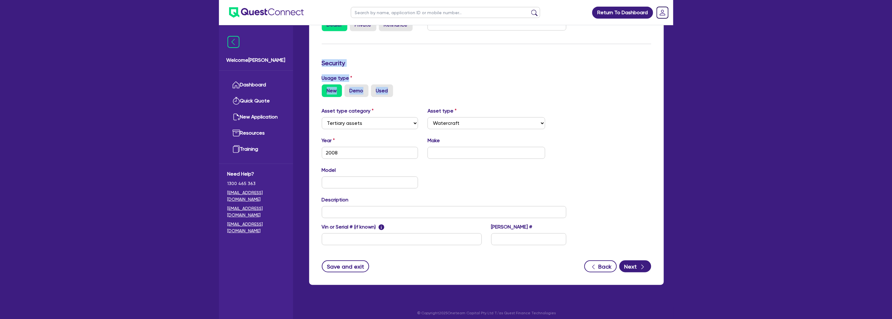
click at [439, 101] on div "Supplier Supplier type Dealer Private Refinance Supplier name Security Usage ty…" at bounding box center [486, 137] width 355 height 295
click at [439, 101] on div "Usage type New Demo Used" at bounding box center [486, 88] width 339 height 28
drag, startPoint x: 441, startPoint y: 96, endPoint x: 323, endPoint y: 54, distance: 125.2
click at [323, 54] on form "Supplier Supplier type Dealer Private Refinance Supplier name Security Usage ty…" at bounding box center [487, 132] width 330 height 279
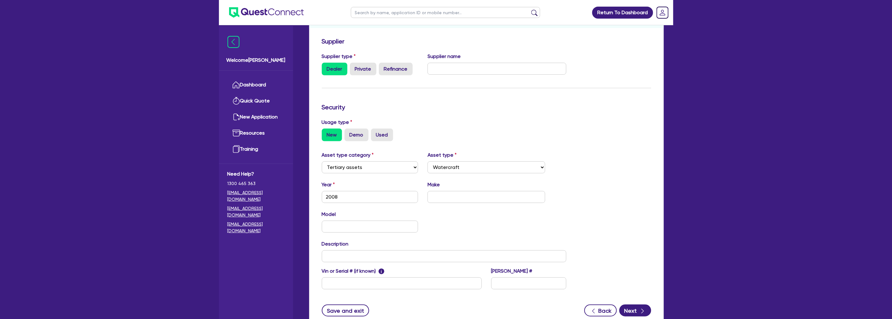
scroll to position [0, 0]
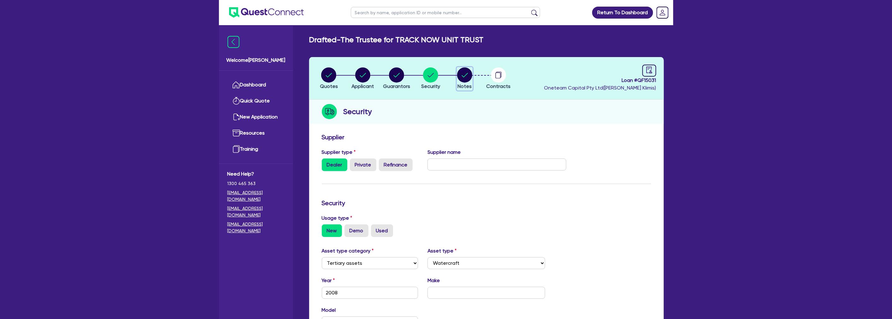
click at [465, 78] on circle "button" at bounding box center [464, 75] width 15 height 15
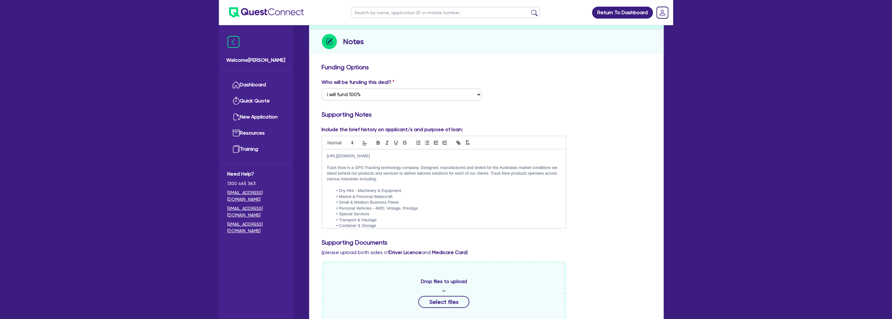
click at [487, 120] on div "Supporting Notes" at bounding box center [486, 116] width 339 height 10
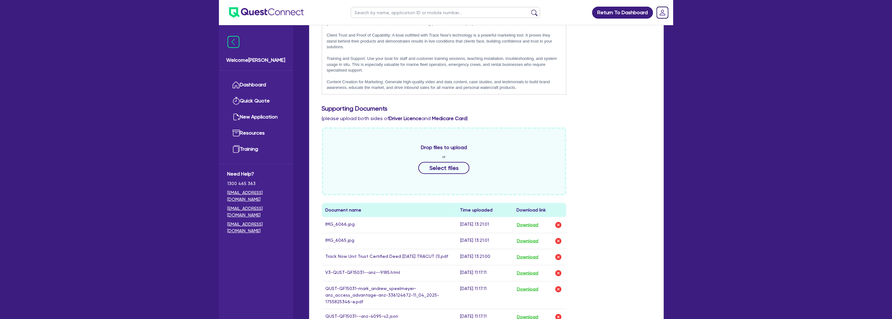
scroll to position [316, 0]
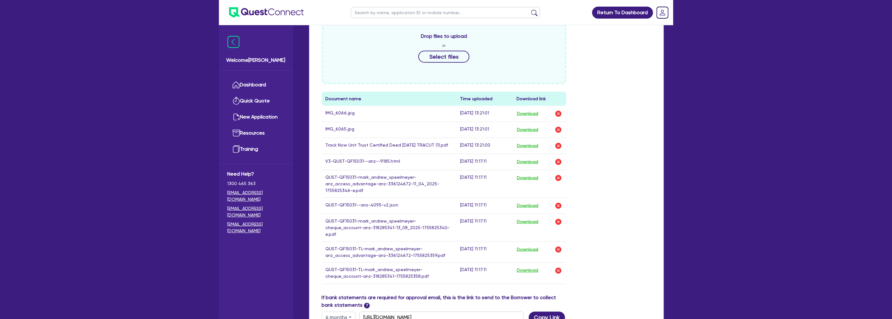
click at [631, 108] on div "Drop files to upload or Select files Document name Time uploaded Download link …" at bounding box center [486, 155] width 339 height 278
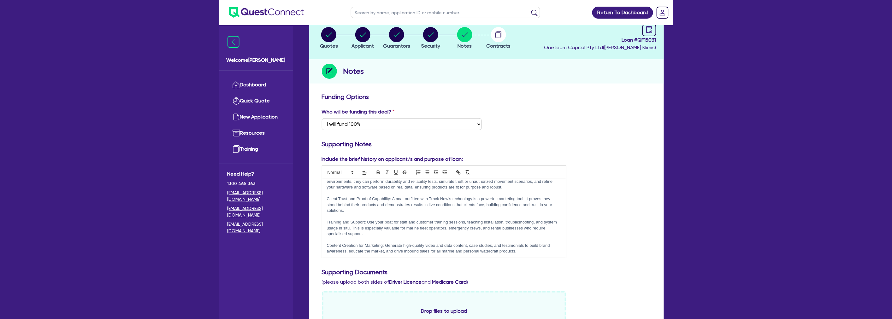
scroll to position [35, 0]
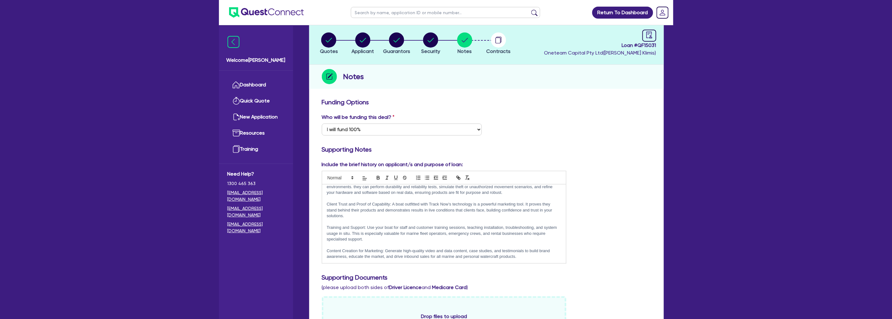
click at [532, 103] on h3 "Funding Options" at bounding box center [487, 102] width 330 height 8
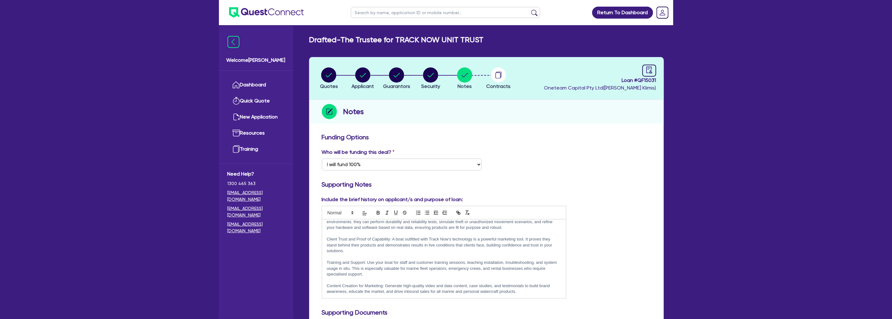
click at [537, 143] on div "Funding Options" at bounding box center [486, 139] width 339 height 10
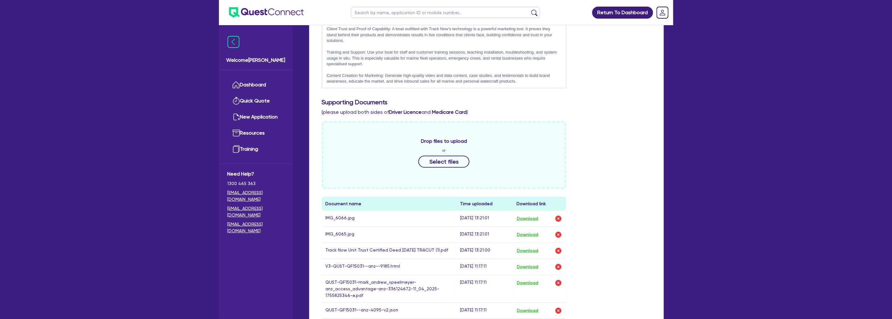
scroll to position [210, 0]
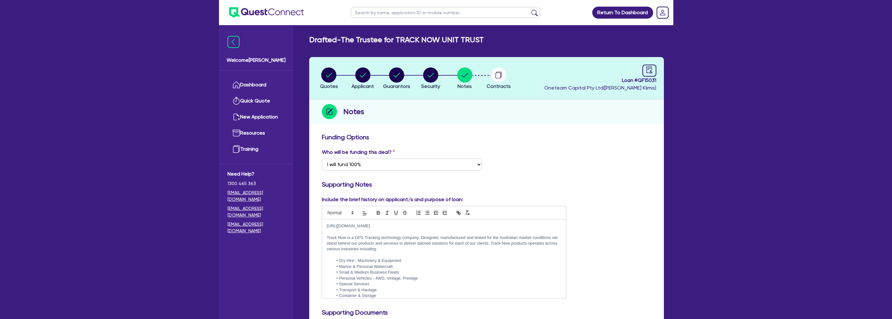
select select "Quest Finance - Platform Funding"
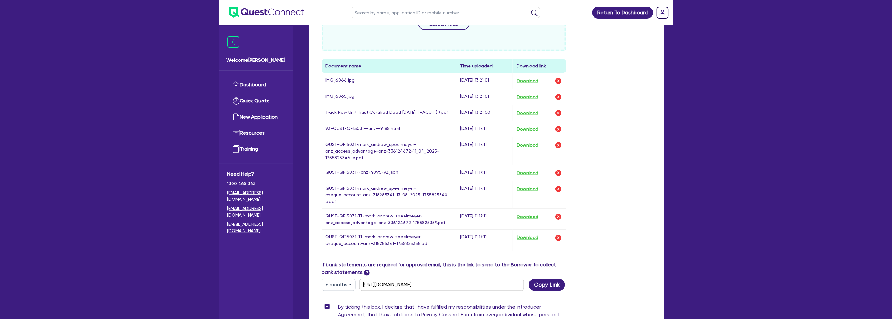
scroll to position [351, 0]
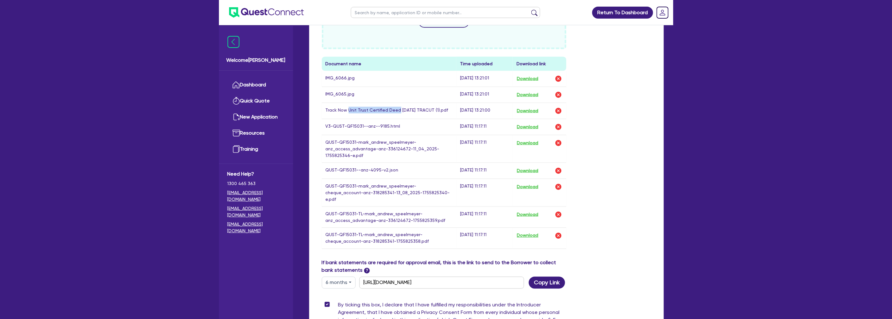
drag, startPoint x: 348, startPoint y: 108, endPoint x: 398, endPoint y: 108, distance: 50.2
click at [398, 108] on td "Track Now Unit Trust Certified Deed [DATE] TRACUT (1).pdf" at bounding box center [389, 111] width 135 height 16
drag, startPoint x: 406, startPoint y: 109, endPoint x: 361, endPoint y: 109, distance: 44.2
click at [361, 109] on td "Track Now Unit Trust Certified Deed [DATE] TRACUT (1).pdf" at bounding box center [389, 111] width 135 height 16
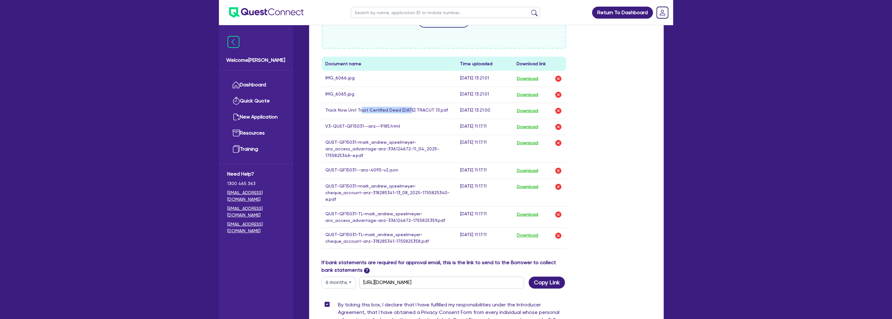
click at [361, 109] on td "Track Now Unit Trust Certified Deed [DATE] TRACUT (1).pdf" at bounding box center [389, 111] width 135 height 16
drag, startPoint x: 372, startPoint y: 109, endPoint x: 413, endPoint y: 108, distance: 41.7
click at [413, 108] on td "Track Now Unit Trust Certified Deed [DATE] TRACUT (1).pdf" at bounding box center [389, 111] width 135 height 16
drag, startPoint x: 413, startPoint y: 108, endPoint x: 367, endPoint y: 108, distance: 46.1
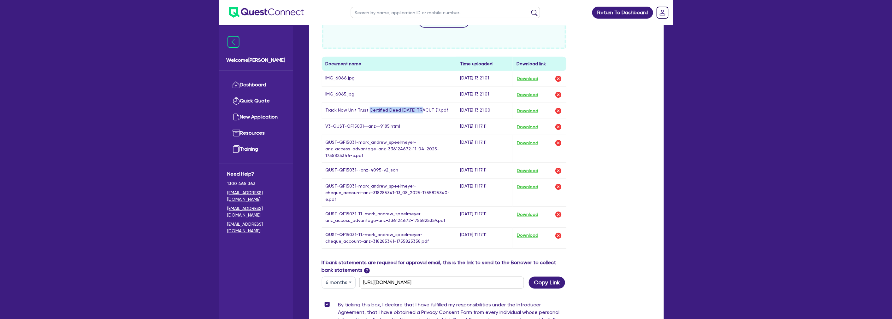
click at [367, 108] on td "Track Now Unit Trust Certified Deed [DATE] TRACUT (1).pdf" at bounding box center [389, 111] width 135 height 16
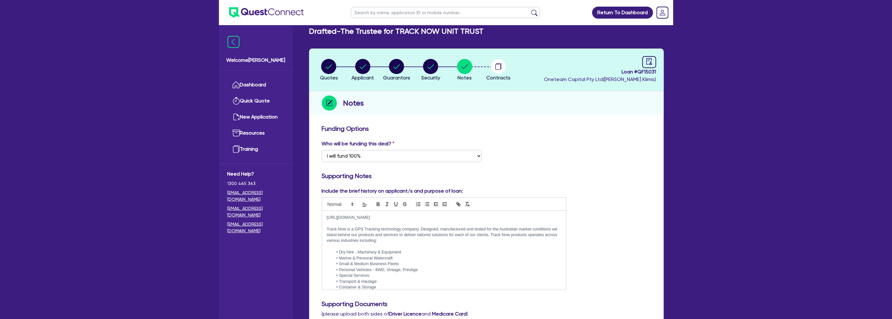
scroll to position [0, 0]
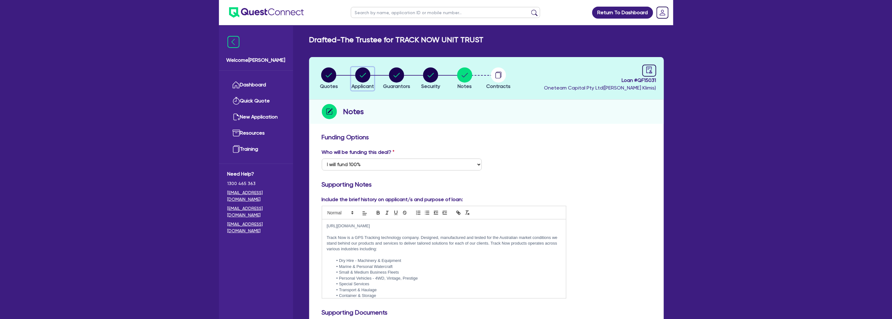
click at [358, 74] on circle "button" at bounding box center [362, 75] width 15 height 15
select select "TRUST"
select select "COMPANY"
select select "RETAIL_WHOLESALE_TRADE"
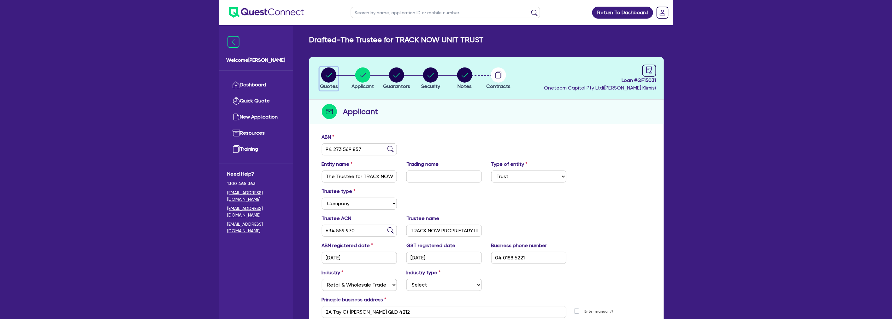
click at [321, 71] on icon "button" at bounding box center [328, 75] width 15 height 15
select select "TERTIARY_ASSETS"
select select "WATERCRAFT"
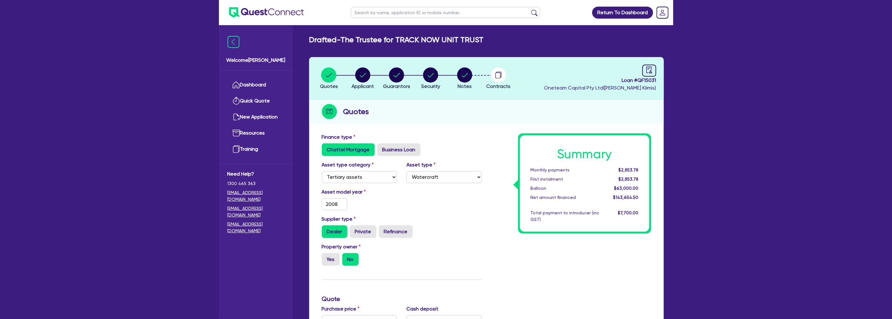
click at [67, 108] on div "Return To Dashboard Edit Profile Logout Welcome [PERSON_NAME] Quick Quote New A…" at bounding box center [446, 286] width 892 height 573
click at [254, 86] on link "Dashboard" at bounding box center [256, 85] width 57 height 16
